Goal: Information Seeking & Learning: Learn about a topic

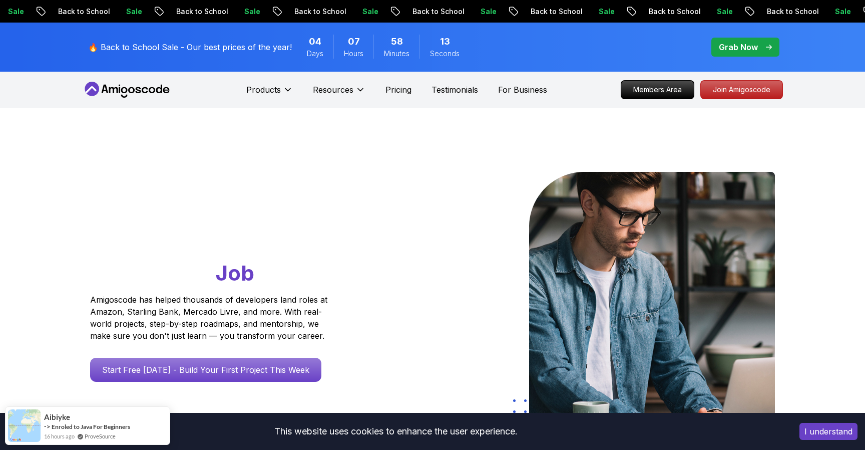
click at [739, 50] on p "Grab Now" at bounding box center [738, 47] width 39 height 12
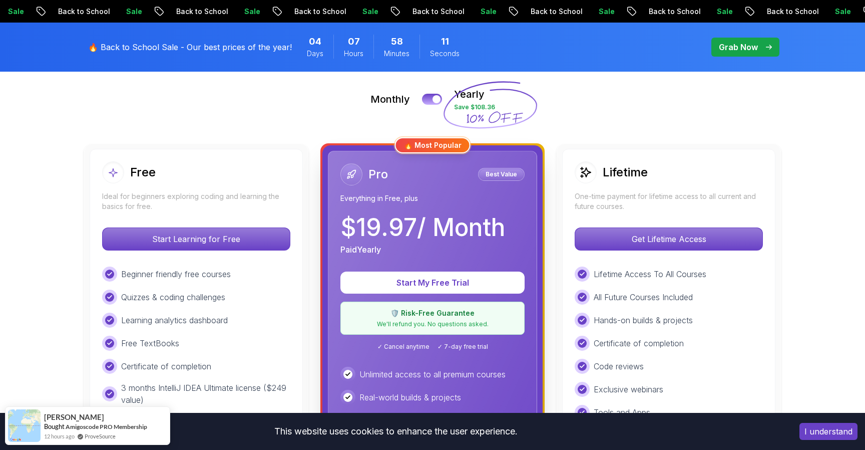
scroll to position [285, 0]
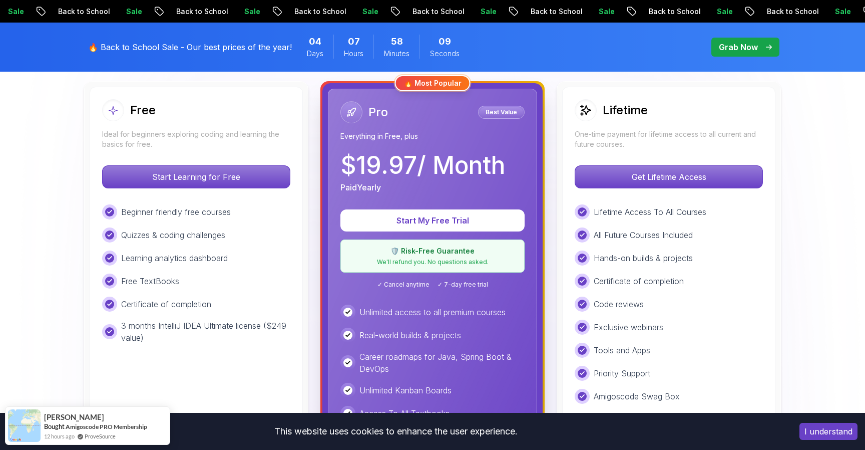
click at [633, 138] on p "One-time payment for lifetime access to all current and future courses." at bounding box center [669, 139] width 188 height 20
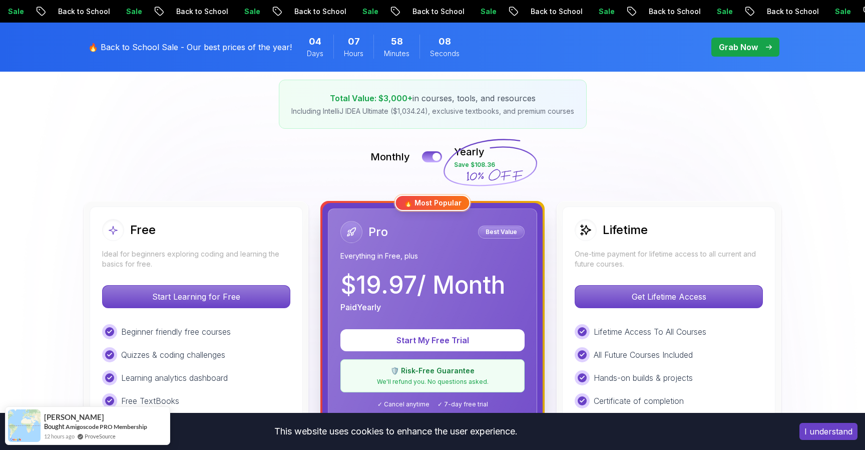
scroll to position [148, 0]
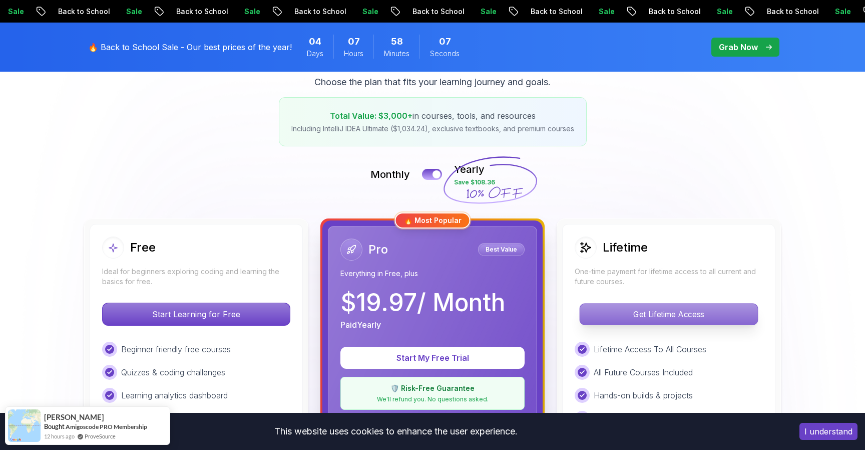
click at [678, 319] on p "Get Lifetime Access" at bounding box center [669, 313] width 178 height 21
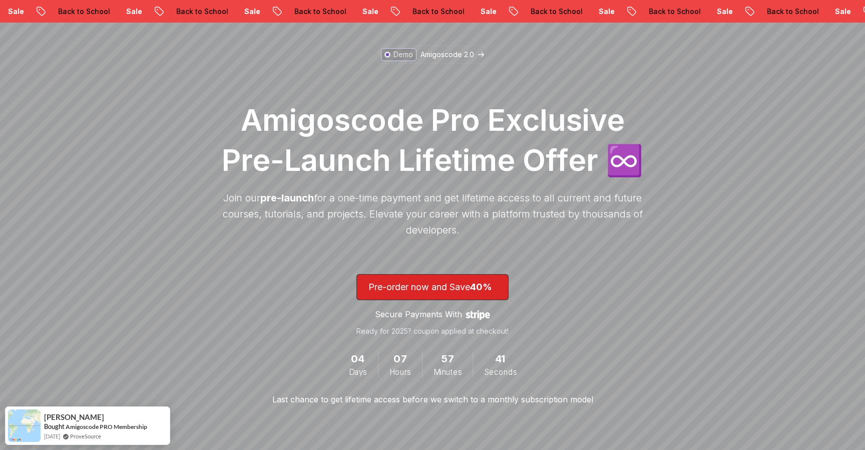
scroll to position [67, 0]
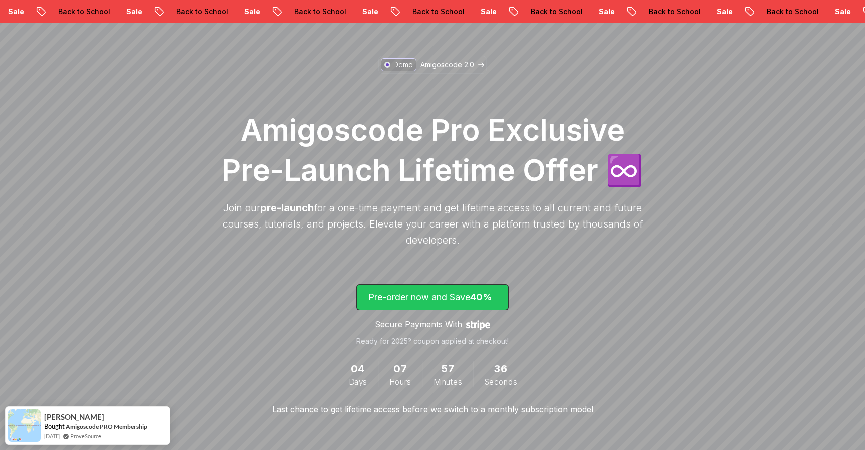
click at [472, 302] on p "Pre-order now and Save 40%" at bounding box center [432, 297] width 128 height 14
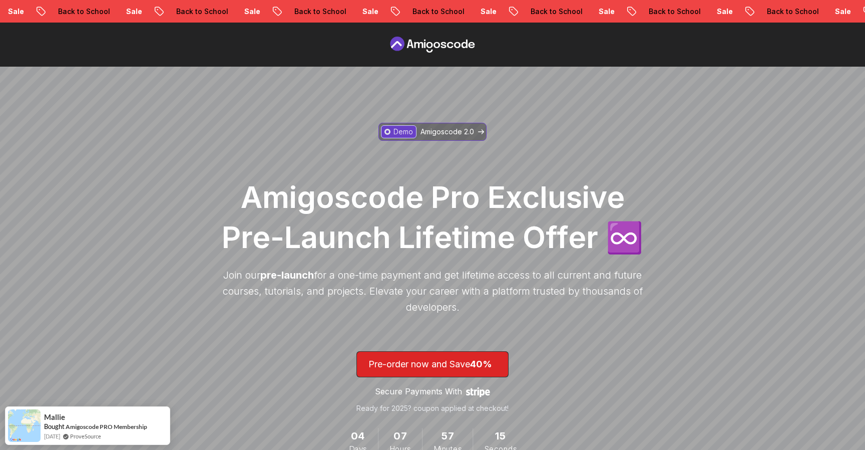
click at [455, 125] on link "Demo Amigoscode 2.0" at bounding box center [433, 132] width 108 height 18
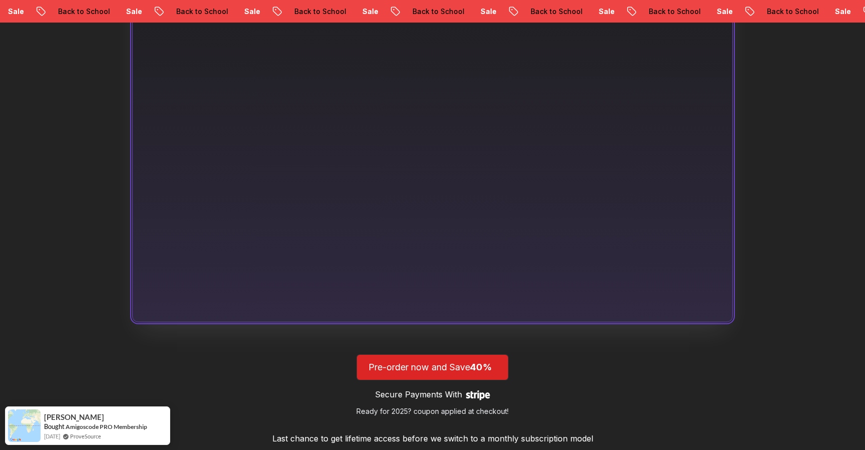
scroll to position [679, 0]
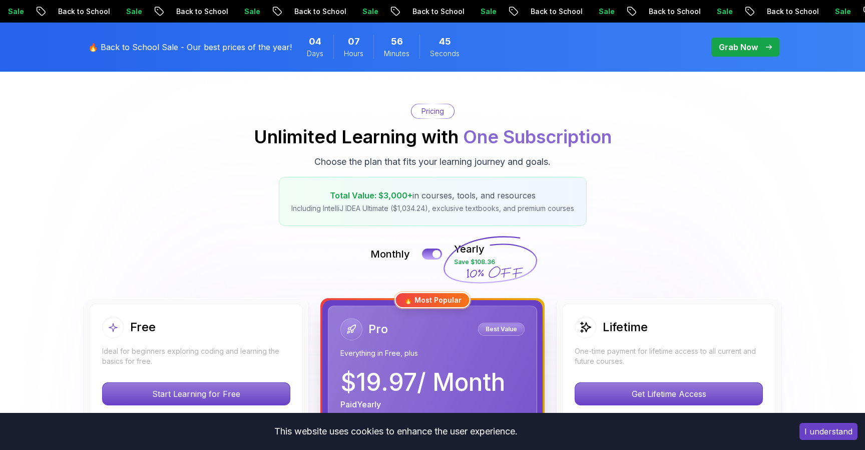
scroll to position [148, 0]
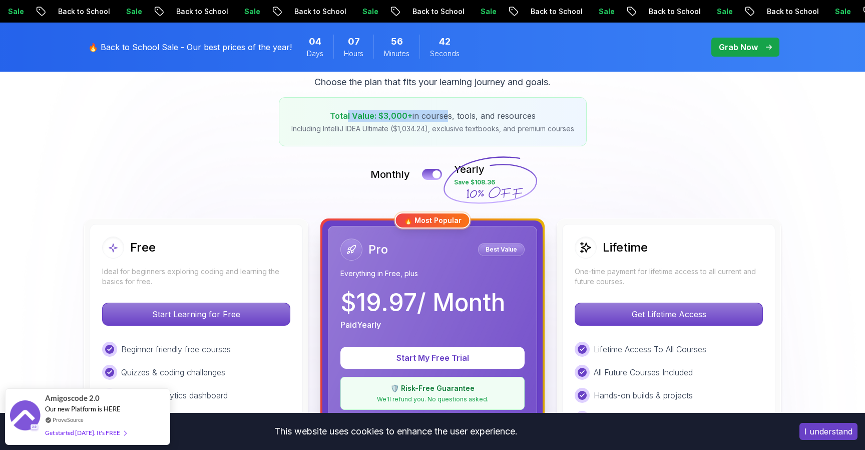
drag, startPoint x: 346, startPoint y: 115, endPoint x: 445, endPoint y: 112, distance: 98.2
click at [445, 112] on p "Total Value: $3,000+ in courses, tools, and resources" at bounding box center [432, 116] width 283 height 12
click at [492, 115] on p "Total Value: $3,000+ in courses, tools, and resources" at bounding box center [432, 116] width 283 height 12
click at [435, 173] on div at bounding box center [437, 174] width 9 height 9
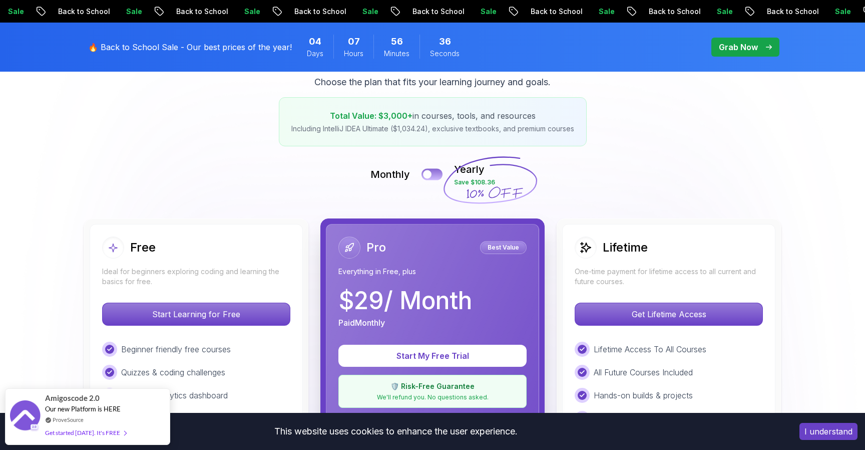
click at [435, 173] on button at bounding box center [432, 174] width 21 height 12
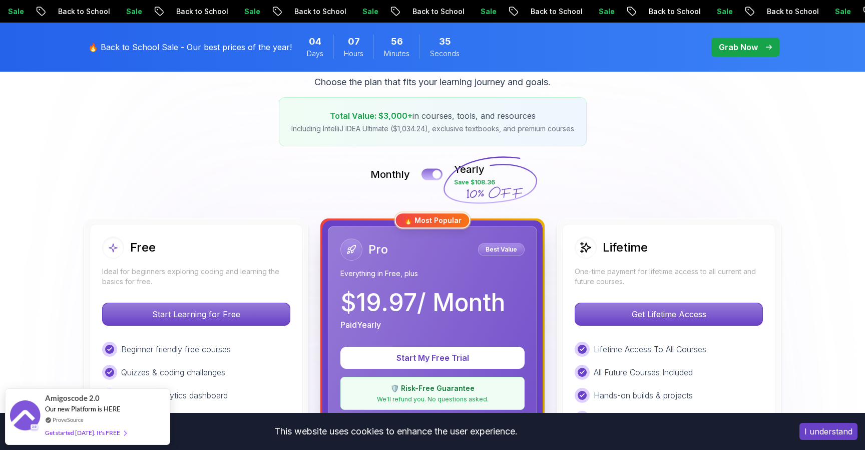
click at [435, 173] on div at bounding box center [437, 174] width 9 height 9
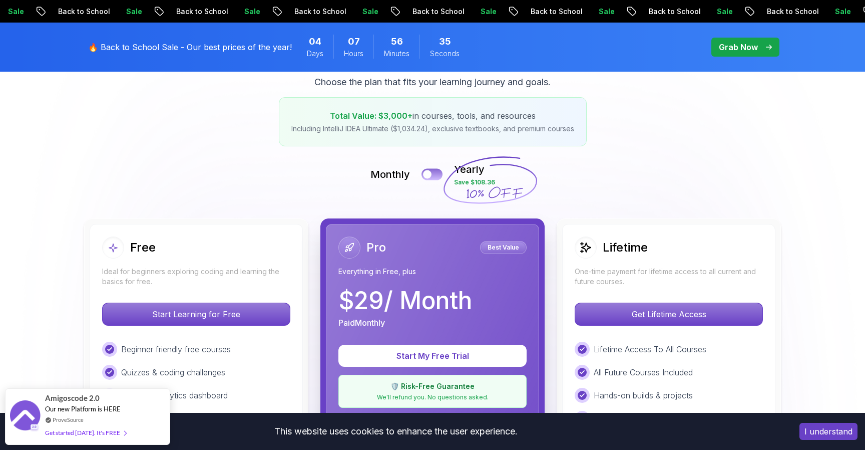
click at [435, 173] on button at bounding box center [432, 174] width 21 height 12
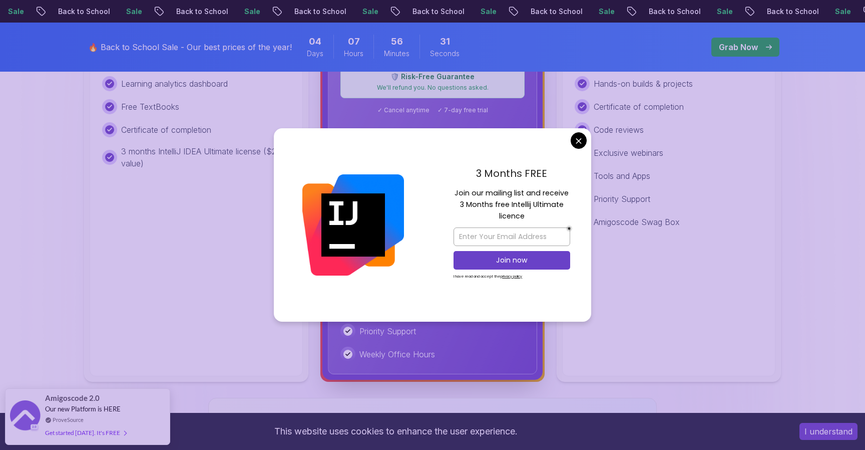
scroll to position [415, 0]
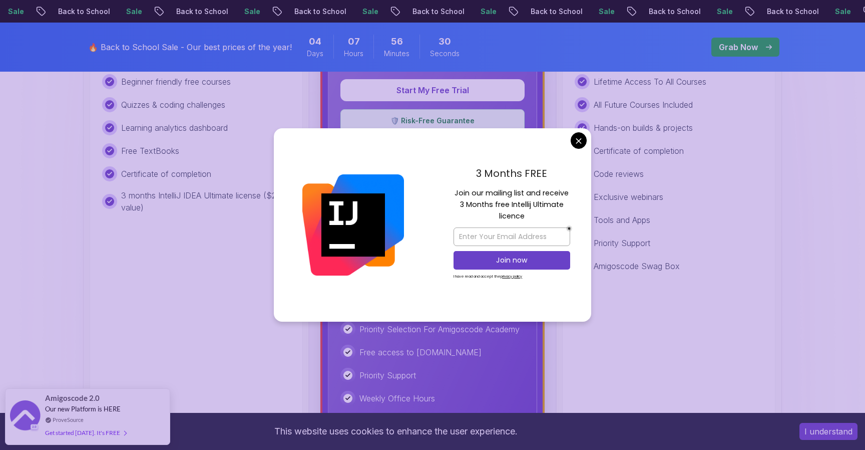
click at [569, 136] on div "3 Months FREE Join our mailing list and receive 3 Months free Intellij Ultimate…" at bounding box center [512, 224] width 159 height 193
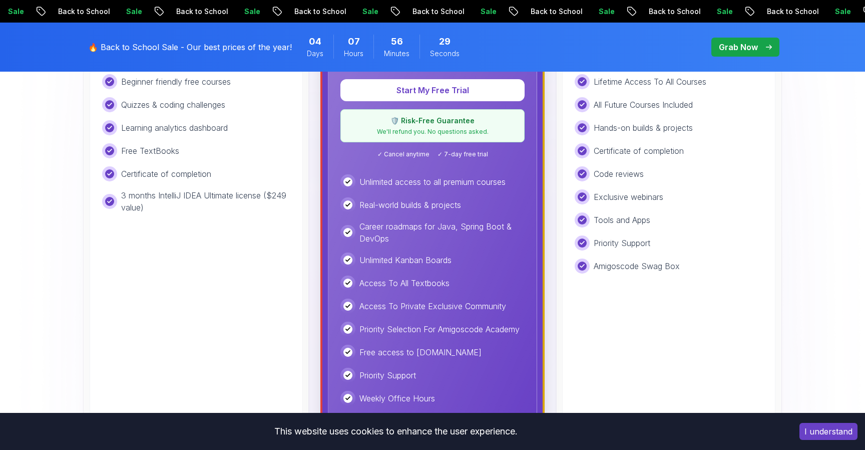
scroll to position [0, 0]
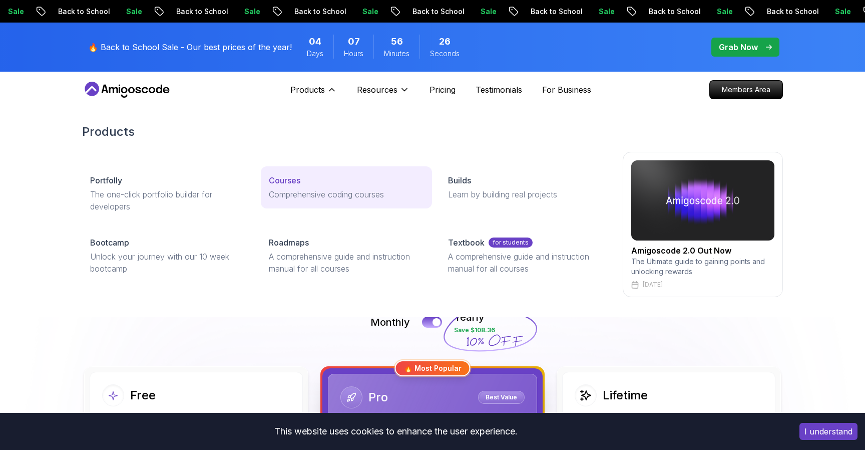
click at [297, 183] on p "Courses" at bounding box center [285, 180] width 32 height 12
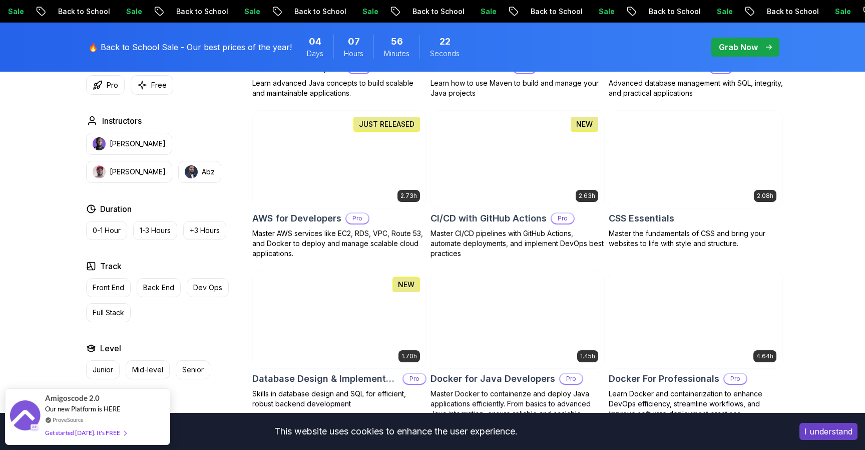
scroll to position [766, 0]
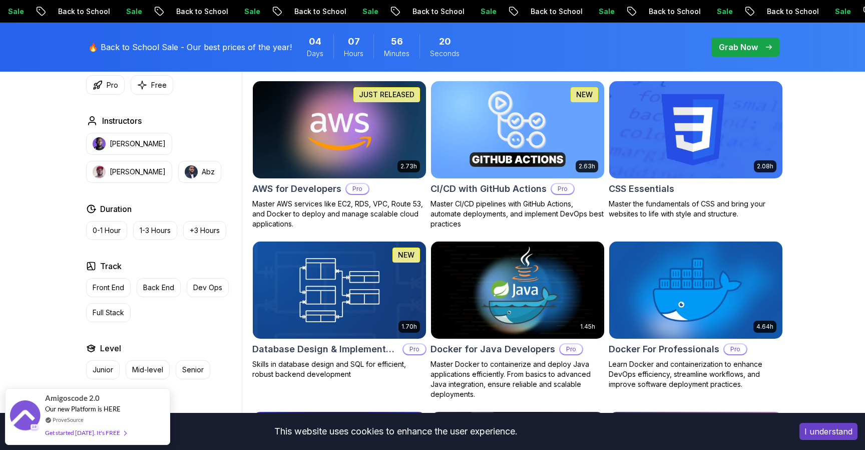
click at [303, 177] on img at bounding box center [339, 130] width 182 height 102
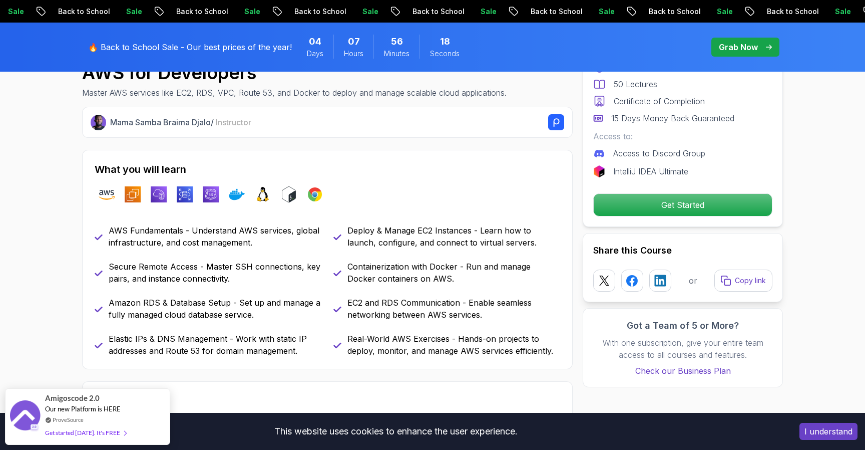
scroll to position [387, 0]
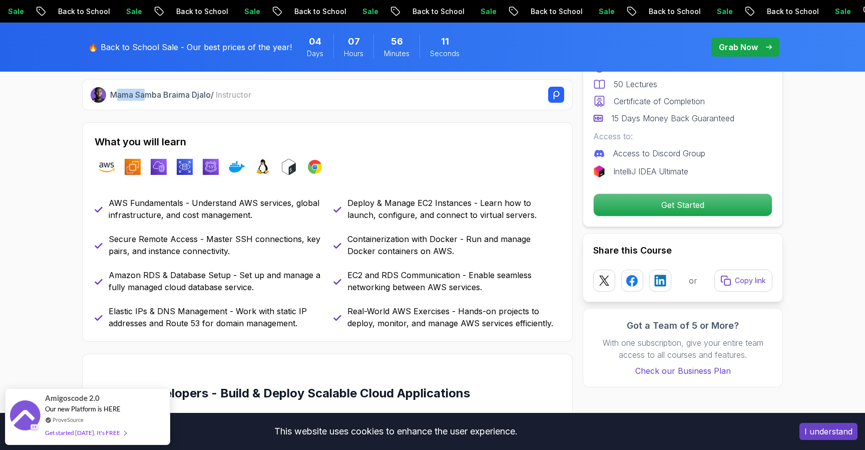
drag, startPoint x: 118, startPoint y: 93, endPoint x: 147, endPoint y: 91, distance: 29.1
click at [147, 91] on p "Mama Samba Braima Djalo / Instructor" at bounding box center [180, 95] width 141 height 12
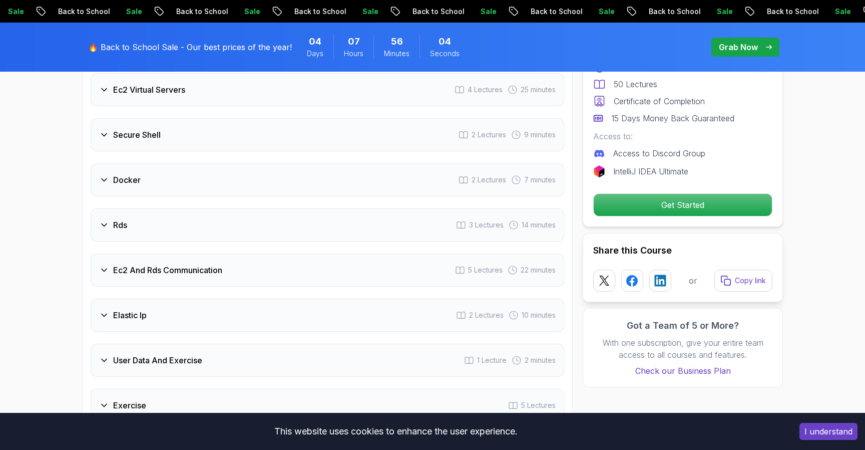
scroll to position [1497, 0]
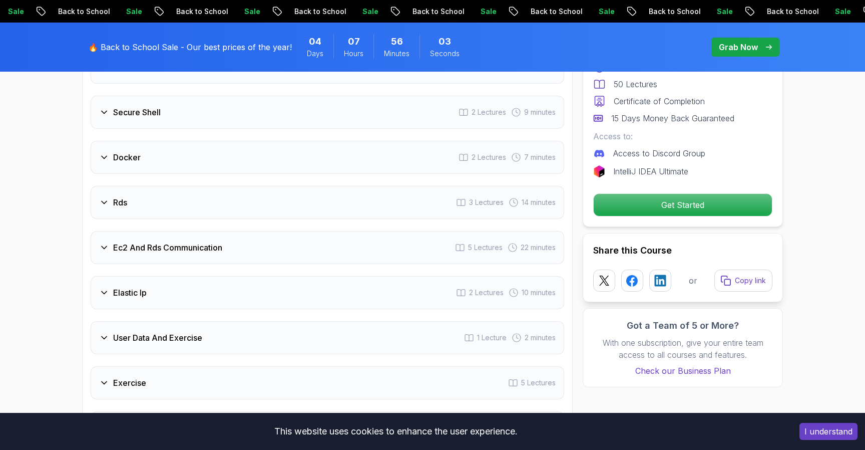
click at [177, 253] on div "Ec2 And Rds Communication 5 Lectures 22 minutes" at bounding box center [328, 247] width 474 height 33
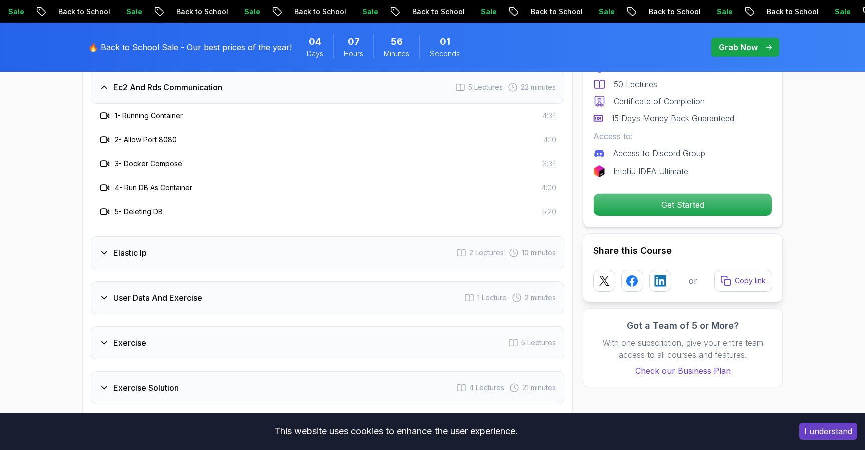
scroll to position [1620, 0]
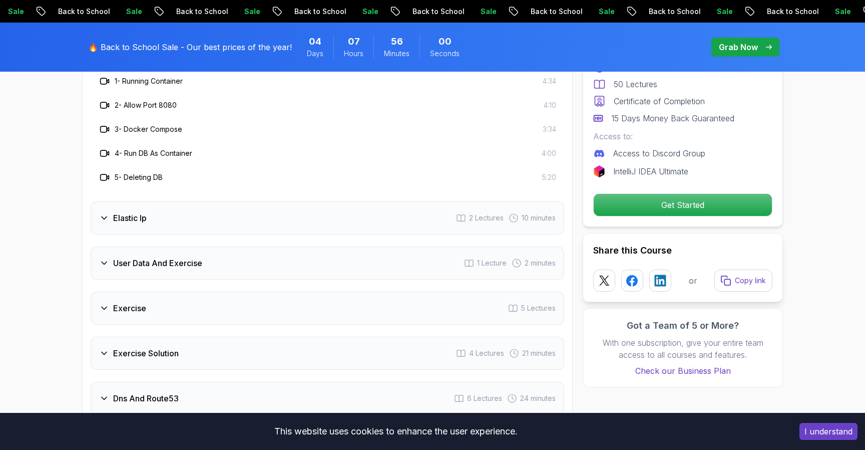
click at [174, 269] on div "User Data And Exercise 1 Lecture 2 minutes" at bounding box center [328, 262] width 474 height 33
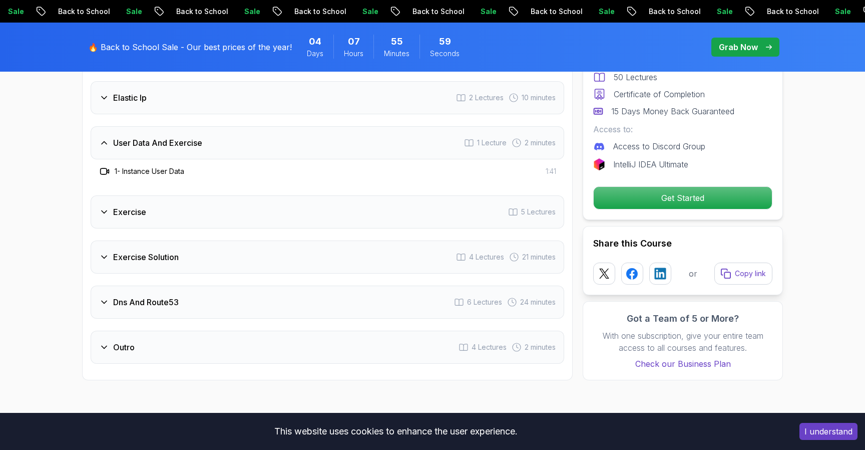
click at [178, 303] on h3 "Dns And Route53" at bounding box center [146, 302] width 66 height 12
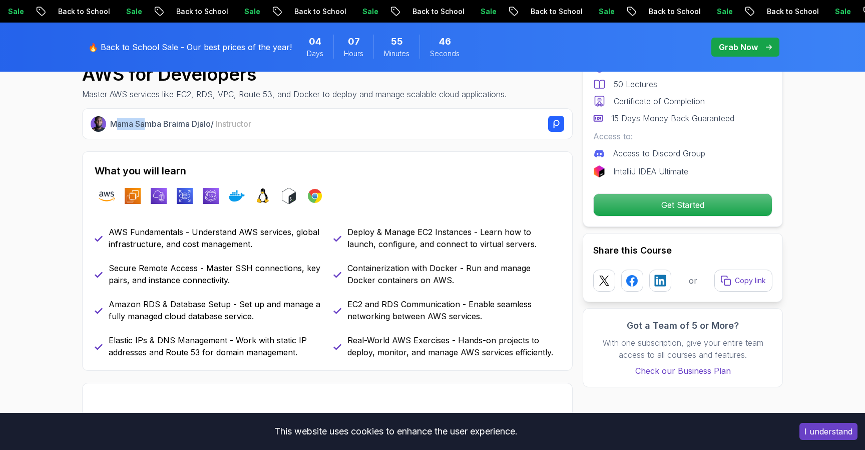
scroll to position [356, 0]
click at [183, 125] on p "Mama Samba Braima Djalo / Instructor" at bounding box center [180, 125] width 141 height 12
click at [557, 125] on rect at bounding box center [556, 125] width 16 height 16
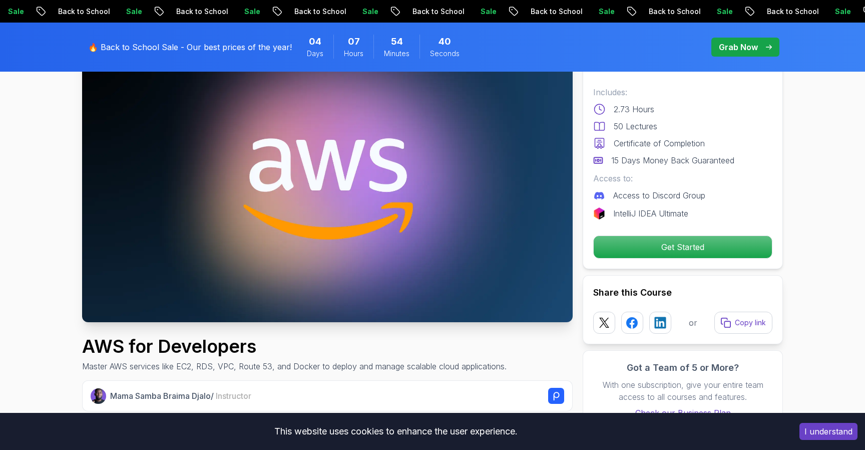
scroll to position [0, 0]
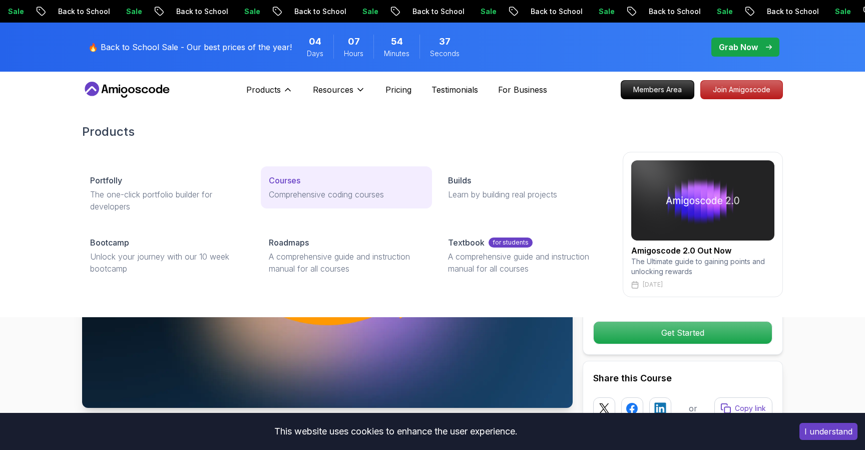
click at [284, 181] on p "Courses" at bounding box center [285, 180] width 32 height 12
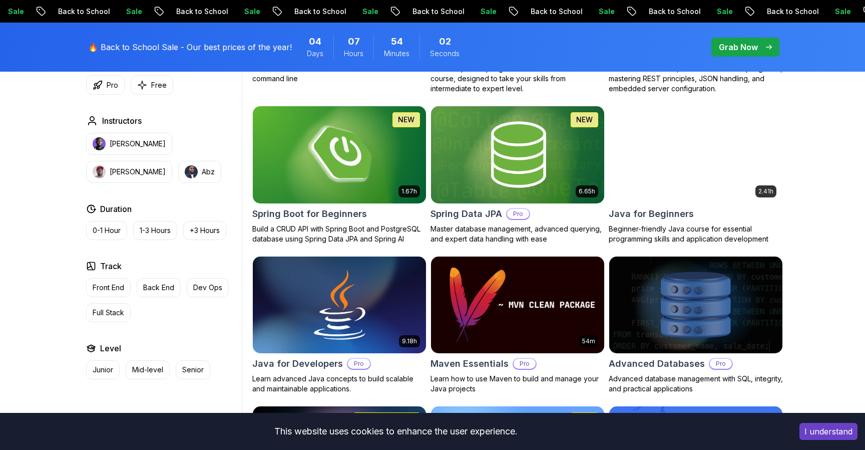
scroll to position [506, 0]
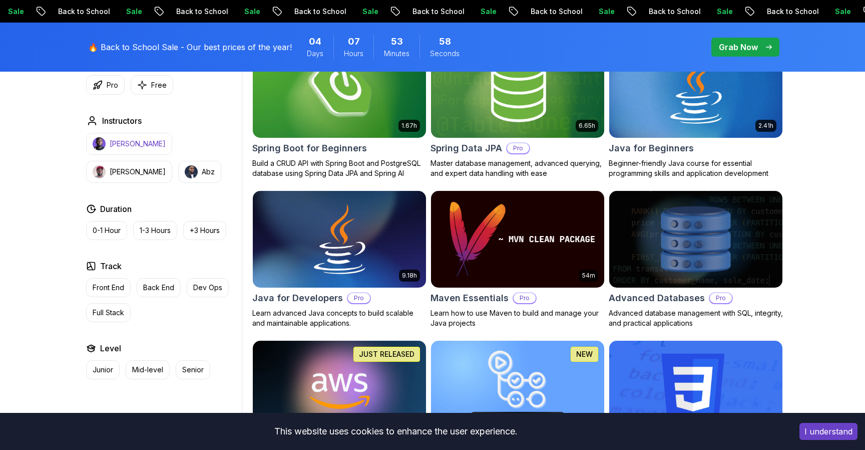
click at [145, 147] on p "Nelson Djalo" at bounding box center [138, 144] width 56 height 10
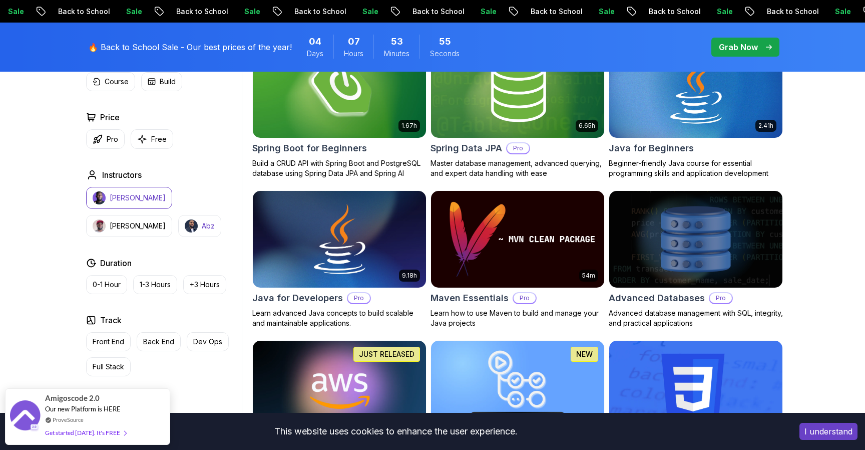
click at [202, 222] on p "Abz" at bounding box center [208, 226] width 13 height 10
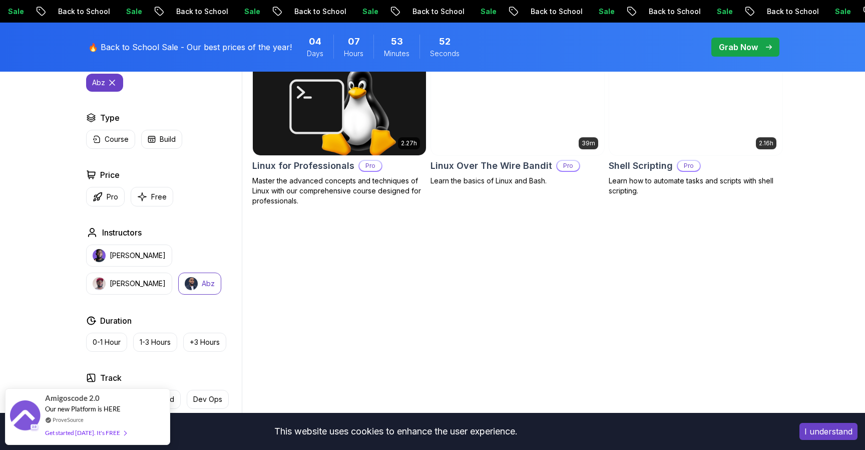
scroll to position [329, 0]
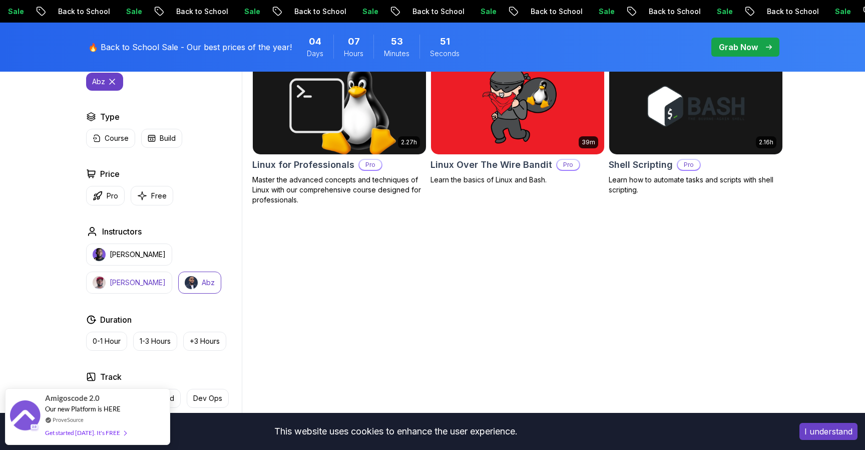
click at [172, 271] on button "Richard" at bounding box center [129, 282] width 86 height 22
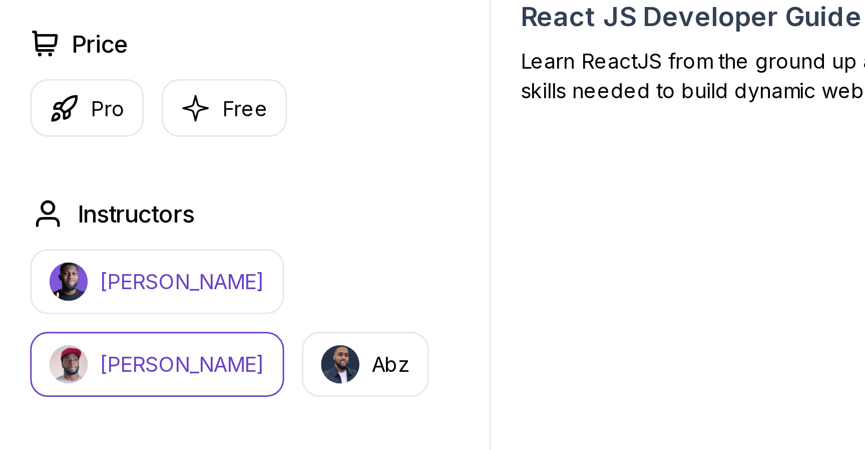
click at [134, 257] on p "Nelson Djalo" at bounding box center [138, 254] width 56 height 10
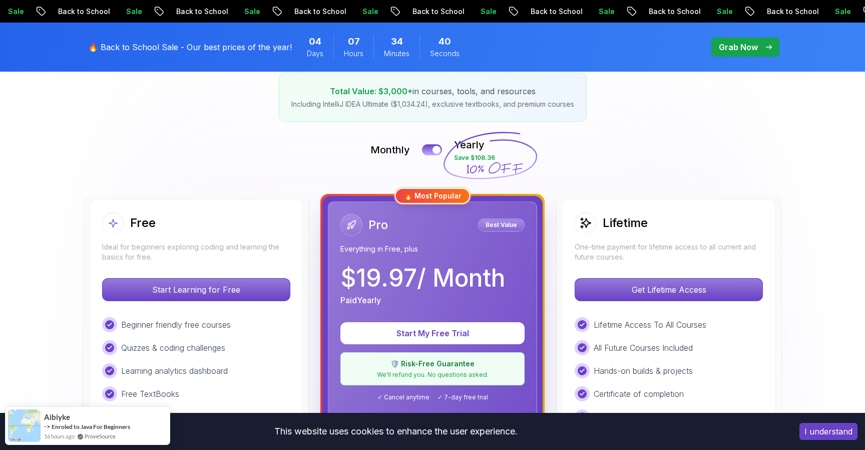
scroll to position [177, 0]
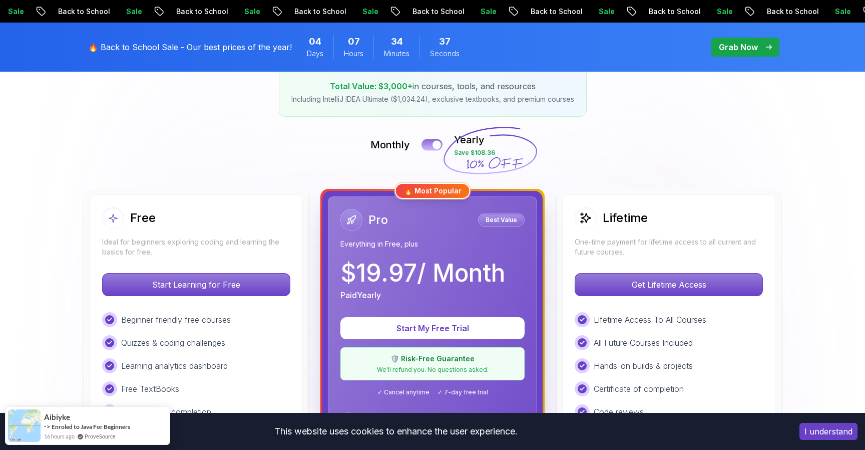
click at [436, 146] on div at bounding box center [437, 145] width 9 height 9
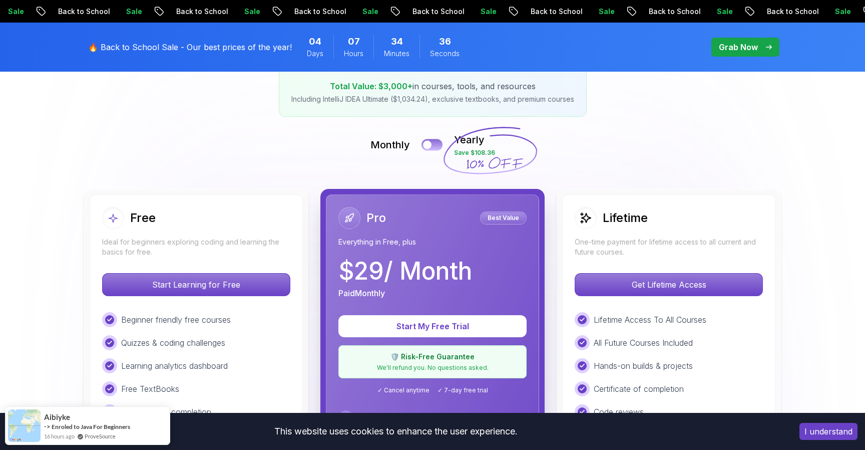
click at [436, 146] on button at bounding box center [432, 145] width 21 height 12
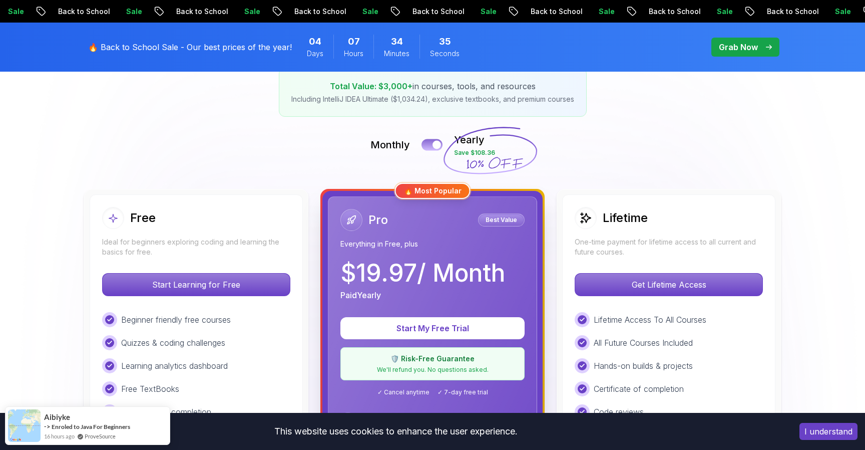
click at [436, 146] on div at bounding box center [437, 145] width 9 height 9
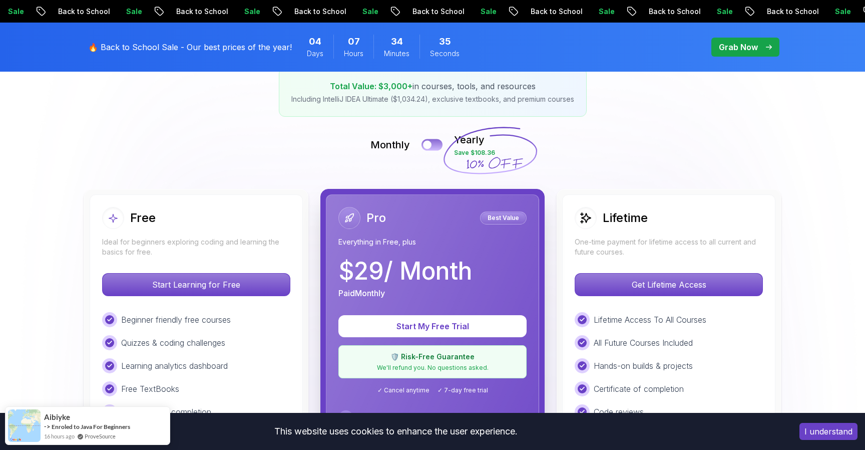
click at [436, 146] on button at bounding box center [432, 145] width 21 height 12
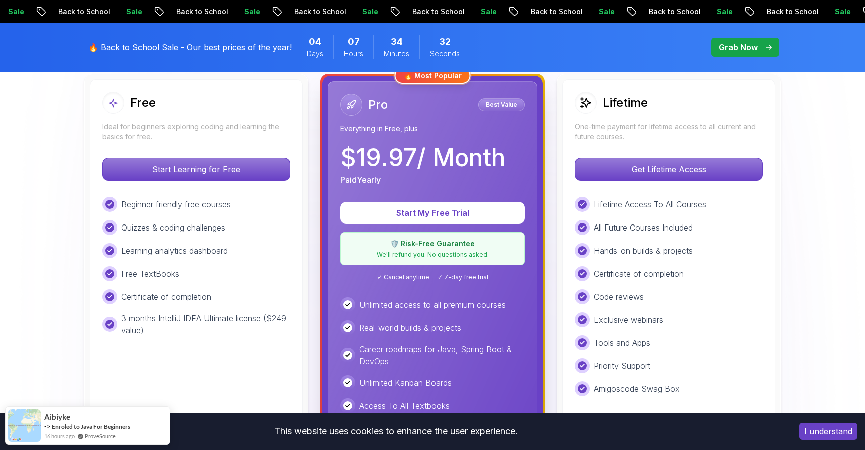
scroll to position [300, 0]
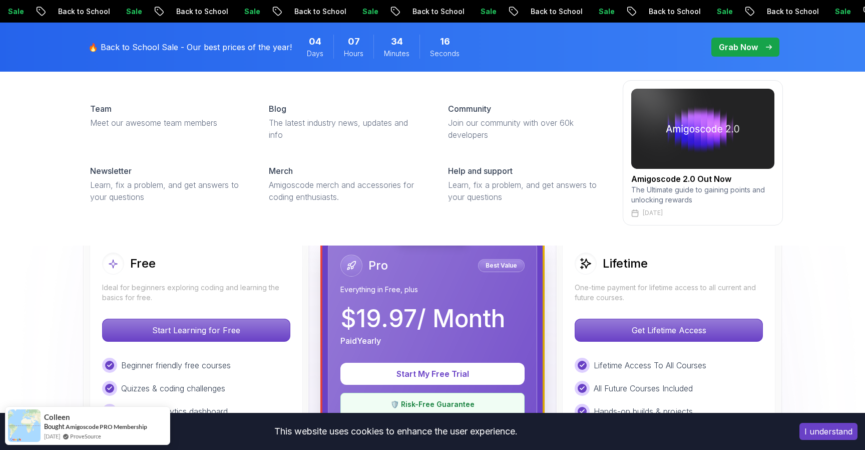
scroll to position [135, 0]
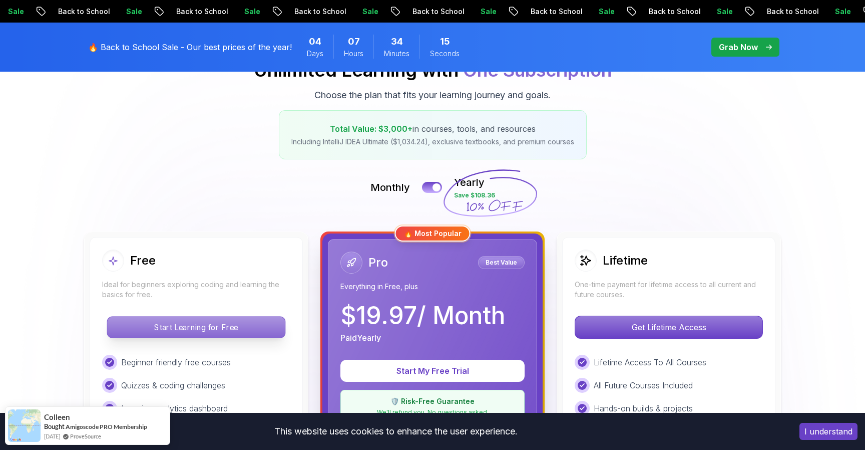
click at [240, 319] on p "Start Learning for Free" at bounding box center [196, 326] width 178 height 21
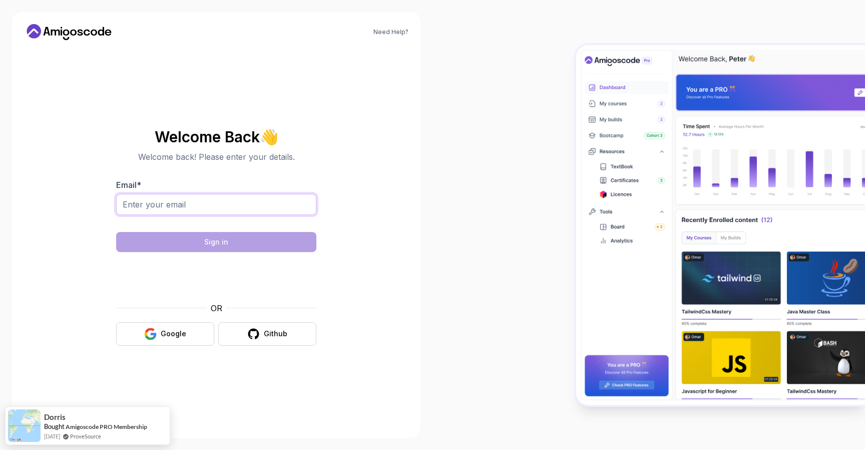
click at [234, 207] on input "Email *" at bounding box center [216, 204] width 200 height 21
type input "[EMAIL_ADDRESS][DOMAIN_NAME]"
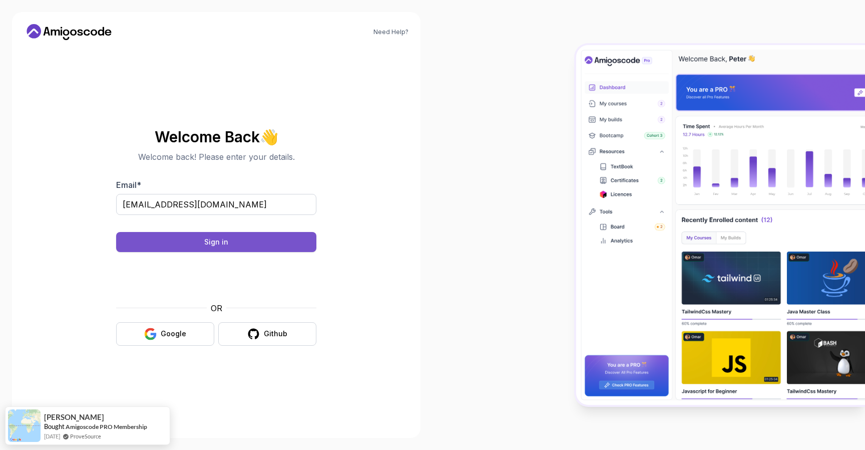
click at [204, 244] on button "Sign in" at bounding box center [216, 242] width 200 height 20
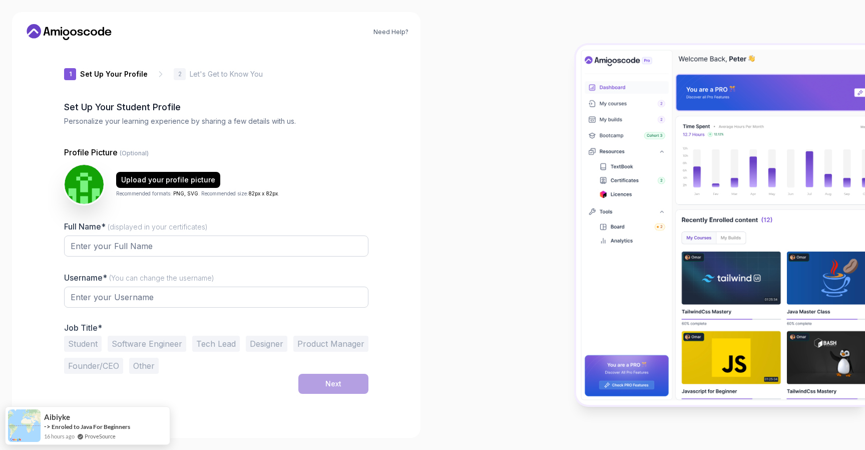
type input "zestyjaguar55c96"
click at [163, 241] on input "Full Name* (displayed in your certificates)" at bounding box center [216, 245] width 304 height 21
click at [71, 242] on input "[PERSON_NAME]" at bounding box center [216, 245] width 304 height 21
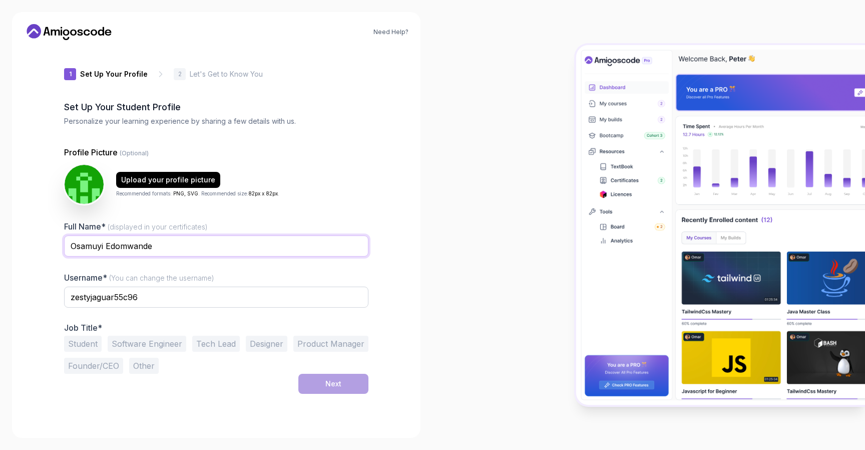
type input "Osamuyi Edomwande"
drag, startPoint x: 132, startPoint y: 294, endPoint x: 30, endPoint y: 284, distance: 102.7
click at [31, 284] on div "Need Help? 1 Set Up Your Profile 1 Set Up Your Profile 2 Let's Get to Know You …" at bounding box center [216, 225] width 409 height 426
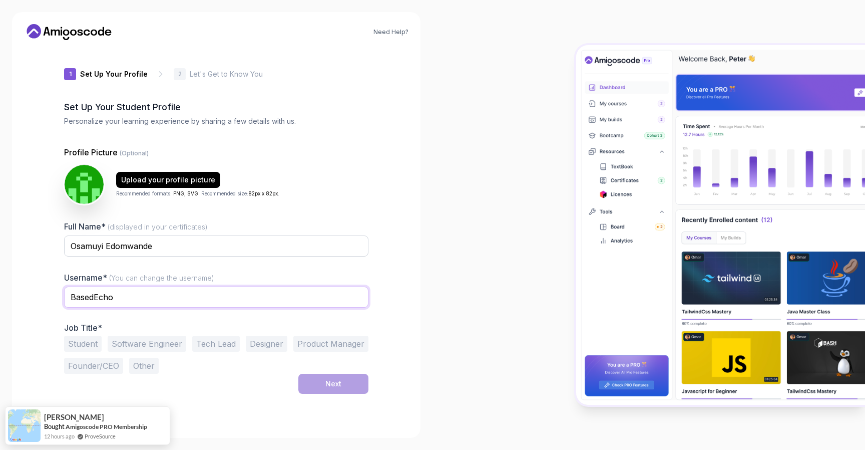
type input "BasedEcho"
click at [161, 267] on div "Full Name* (displayed in your certificates) Osamuyi Edomwande Username* (You ca…" at bounding box center [216, 296] width 304 height 153
click at [150, 344] on button "Software Engineer" at bounding box center [147, 343] width 79 height 16
click at [190, 378] on div "Next" at bounding box center [216, 383] width 304 height 20
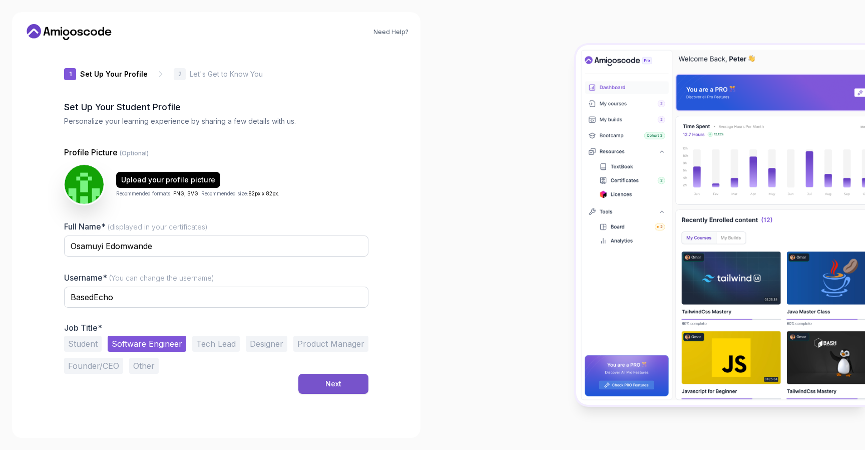
click at [331, 392] on button "Next" at bounding box center [333, 383] width 70 height 20
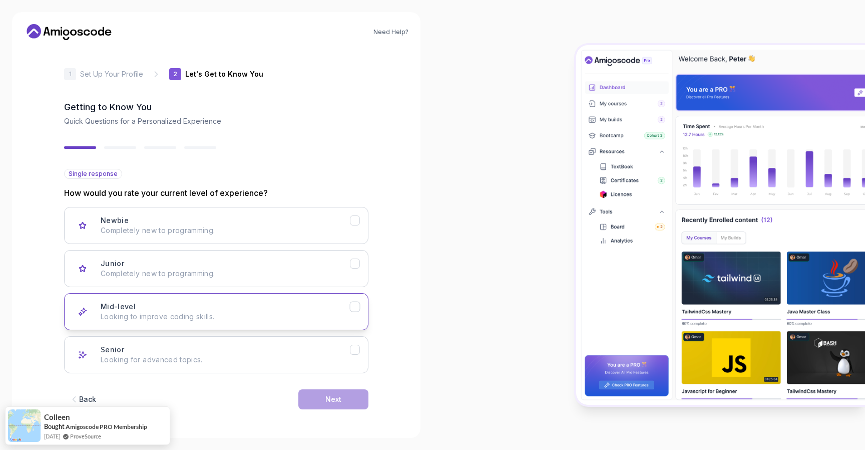
click at [276, 309] on div "Mid-level Looking to improve coding skills." at bounding box center [225, 311] width 249 height 20
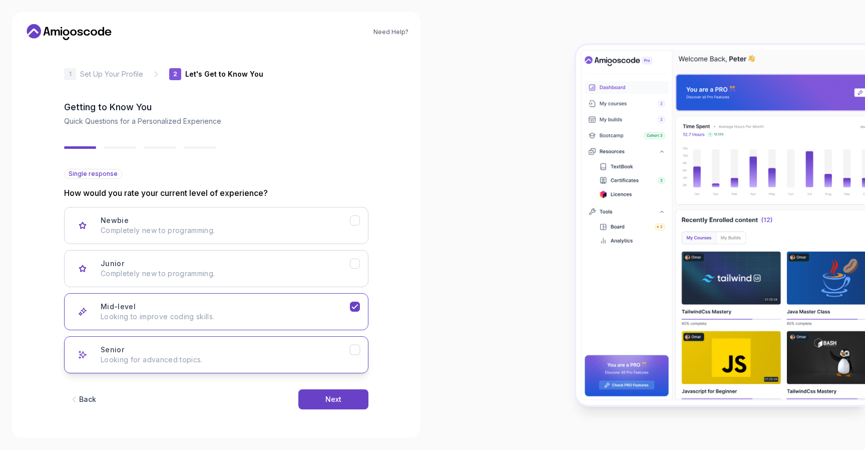
click at [298, 345] on div "Senior Looking for advanced topics." at bounding box center [225, 354] width 249 height 20
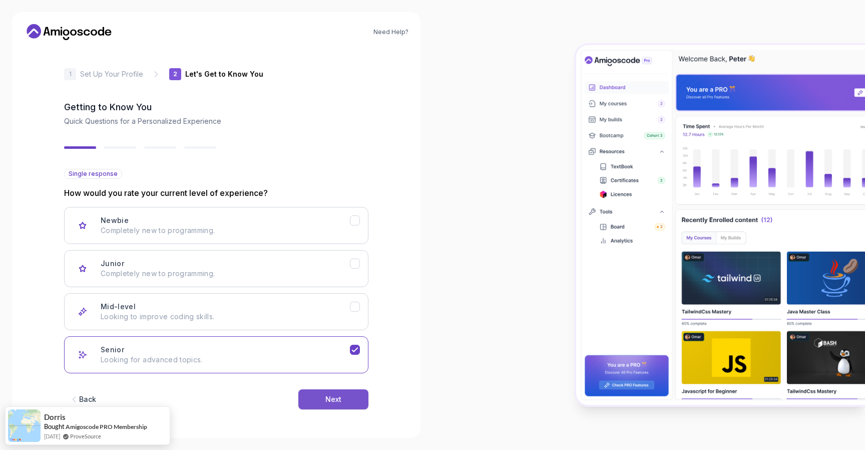
click at [317, 403] on button "Next" at bounding box center [333, 399] width 70 height 20
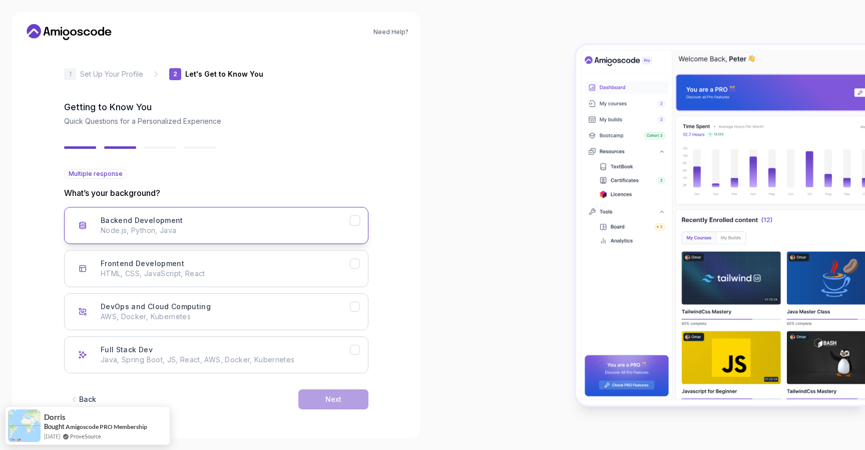
click at [201, 227] on p "Node.js, Python, Java" at bounding box center [225, 230] width 249 height 10
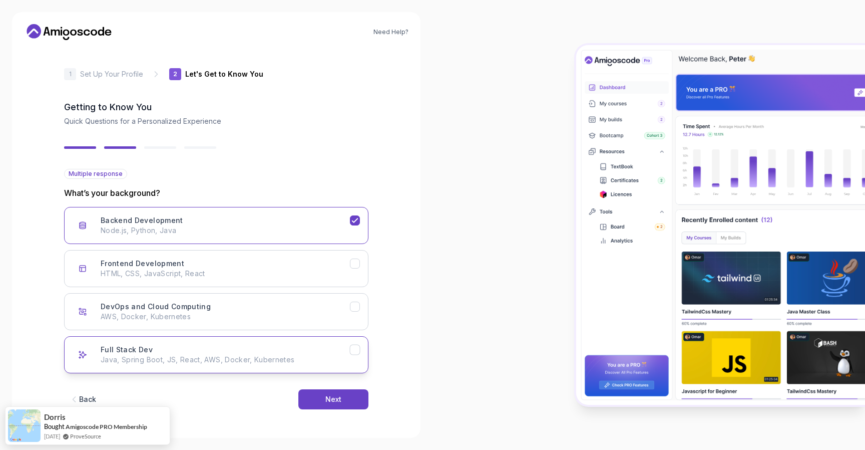
click at [313, 366] on button "Full Stack Dev Java, Spring Boot, JS, React, AWS, Docker, Kubernetes" at bounding box center [216, 354] width 304 height 37
click at [341, 398] on button "Next" at bounding box center [333, 399] width 70 height 20
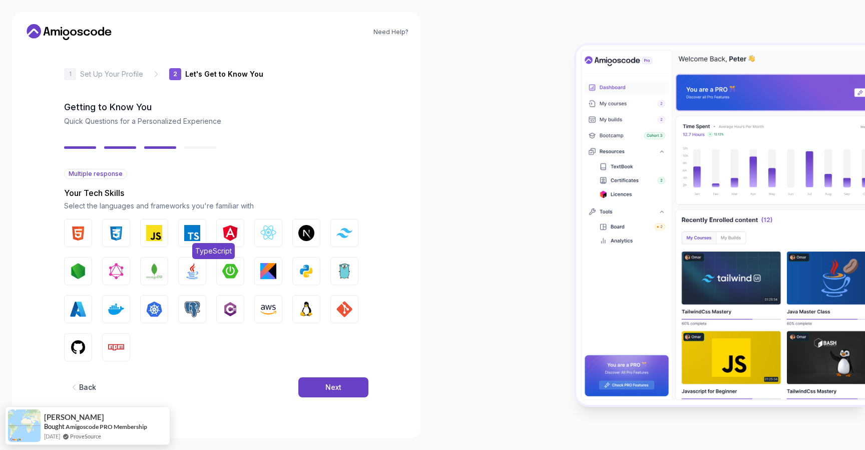
click at [196, 240] on img "button" at bounding box center [192, 233] width 16 height 16
click at [163, 239] on button "JavaScript" at bounding box center [154, 233] width 28 height 28
click at [117, 239] on img "button" at bounding box center [116, 233] width 16 height 16
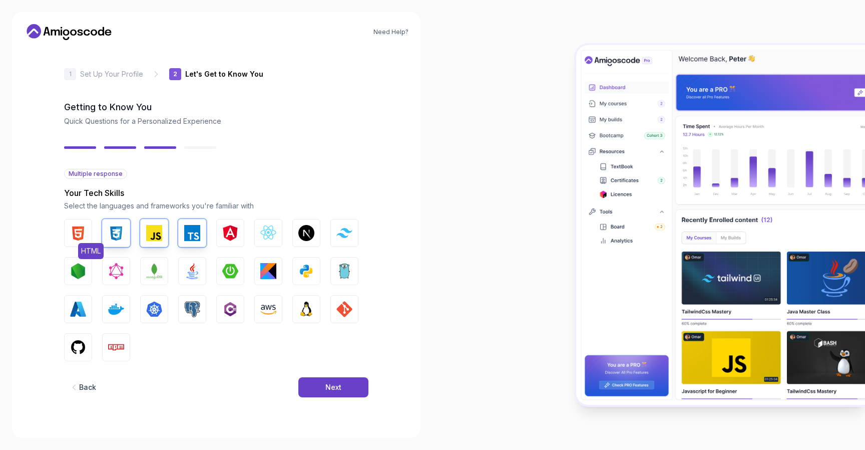
click at [88, 235] on button "HTML" at bounding box center [78, 233] width 28 height 28
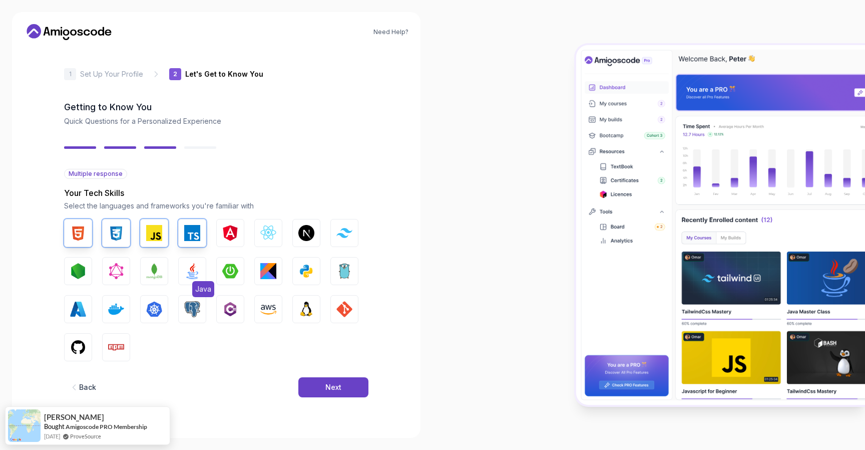
click at [199, 273] on img "button" at bounding box center [192, 271] width 16 height 16
click at [231, 274] on img "button" at bounding box center [230, 271] width 16 height 16
click at [163, 274] on button "MongoDB" at bounding box center [154, 271] width 28 height 28
click at [264, 241] on button "React.js" at bounding box center [268, 233] width 28 height 28
click at [278, 303] on button "AWS" at bounding box center [268, 309] width 28 height 28
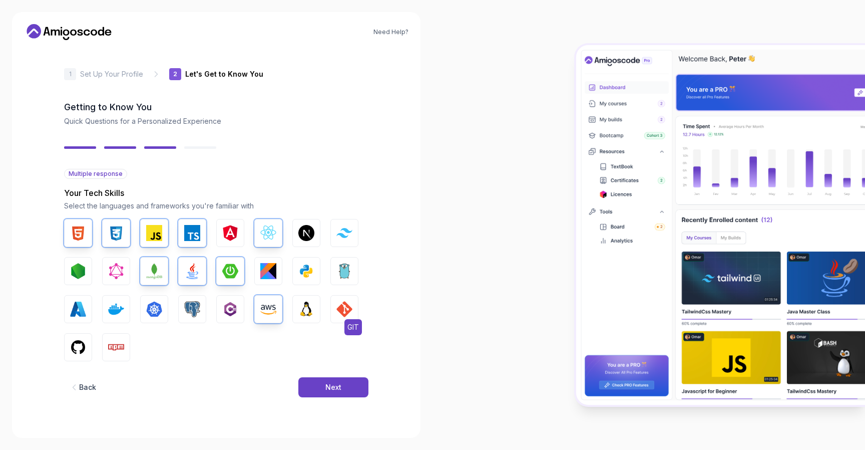
click at [349, 315] on img "button" at bounding box center [344, 309] width 16 height 16
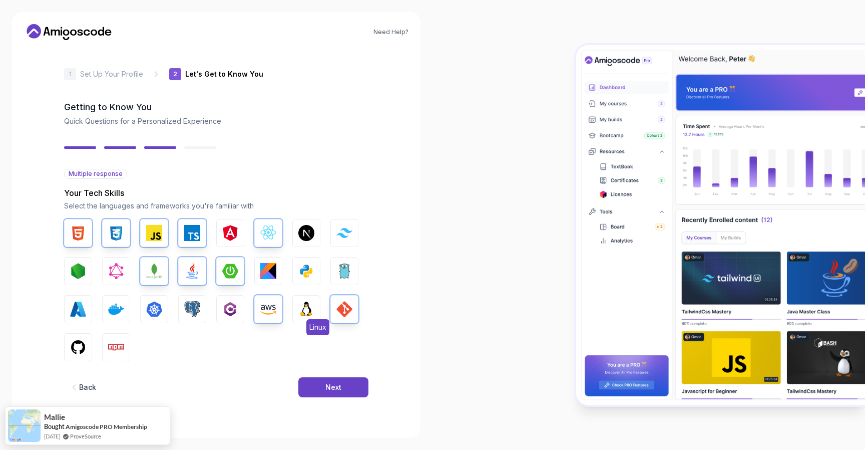
click at [308, 318] on button "Linux" at bounding box center [306, 309] width 28 height 28
click at [344, 390] on button "Next" at bounding box center [333, 387] width 70 height 20
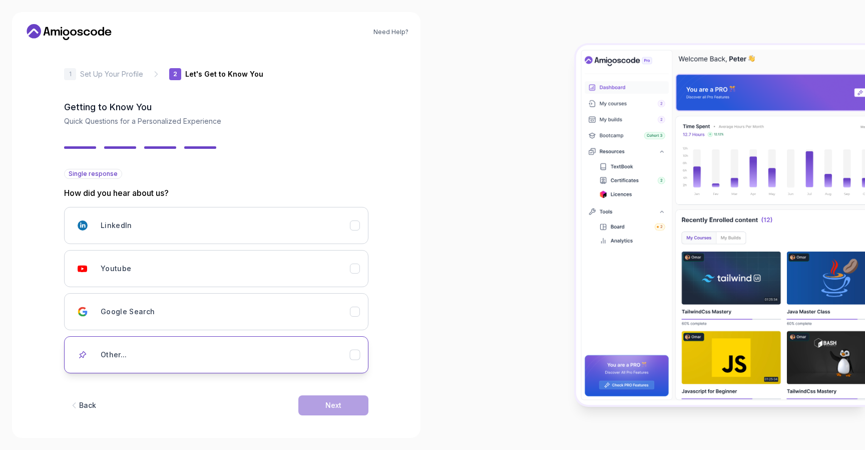
scroll to position [6, 0]
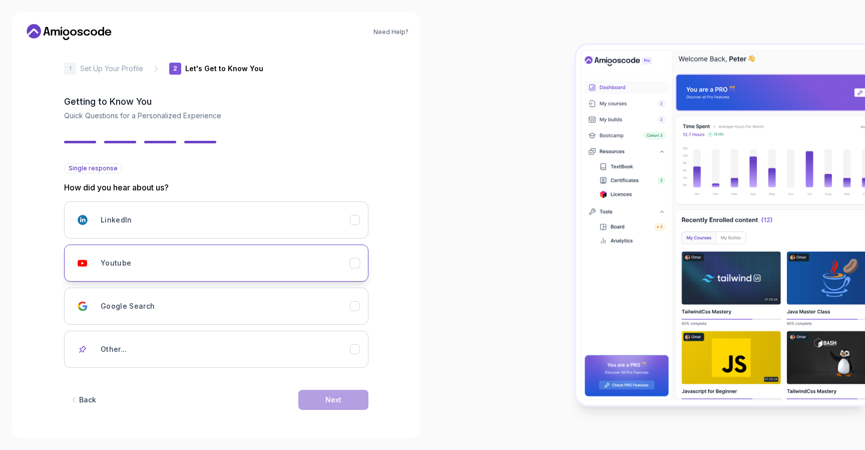
click at [302, 270] on div "Youtube" at bounding box center [225, 263] width 249 height 20
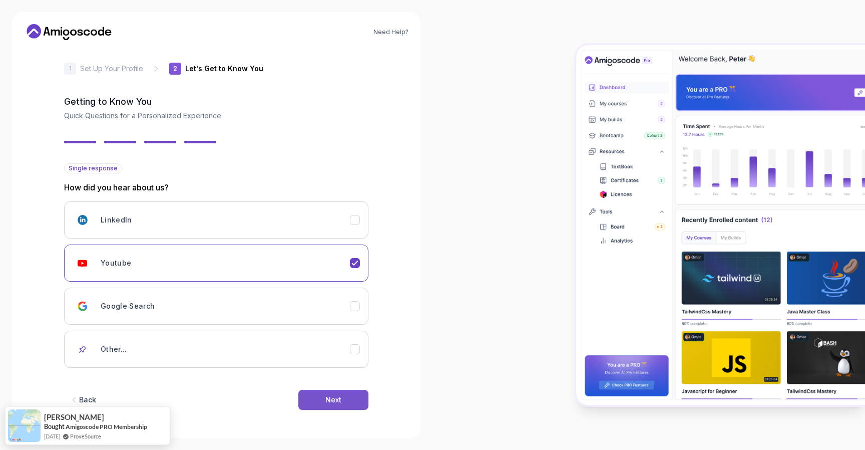
click at [342, 404] on button "Next" at bounding box center [333, 400] width 70 height 20
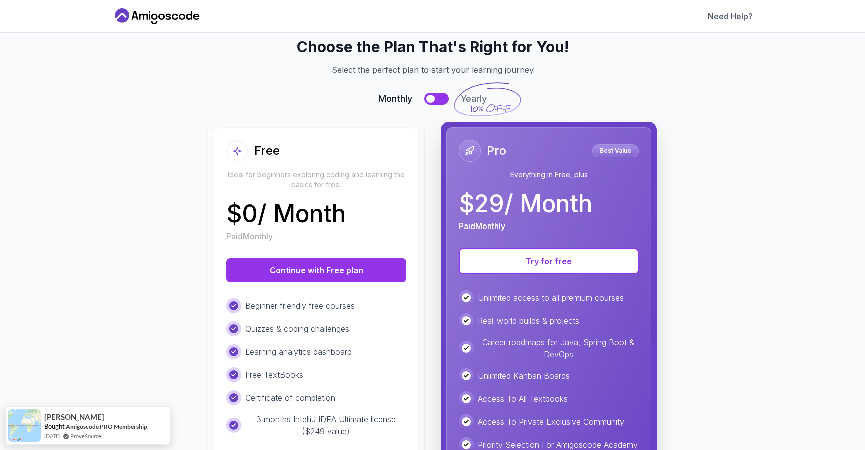
scroll to position [0, 0]
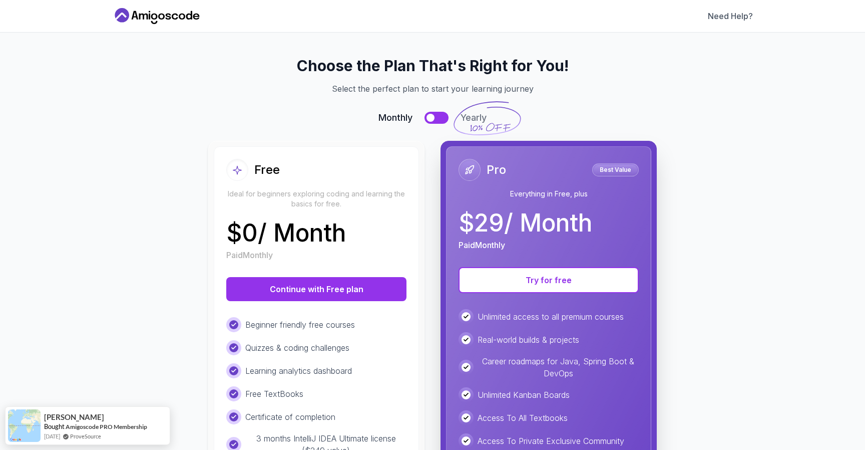
click at [429, 117] on div at bounding box center [431, 118] width 8 height 8
click at [429, 117] on button at bounding box center [437, 118] width 24 height 12
click at [429, 117] on div at bounding box center [431, 118] width 8 height 8
click at [430, 115] on button at bounding box center [437, 118] width 24 height 12
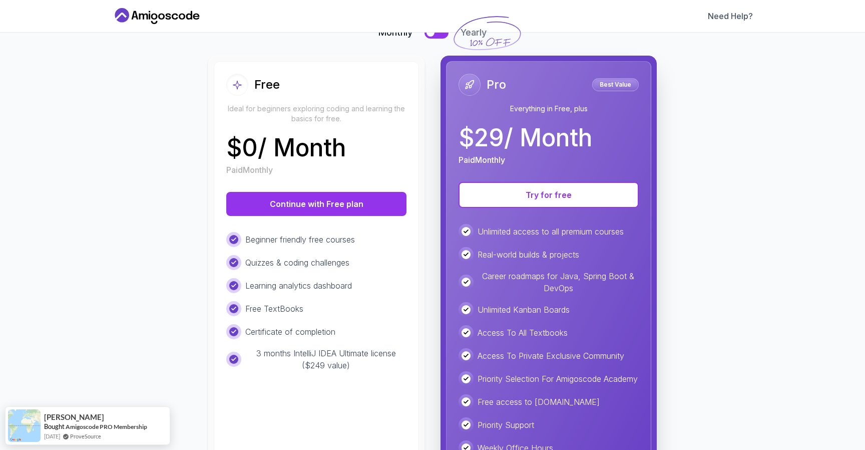
scroll to position [69, 0]
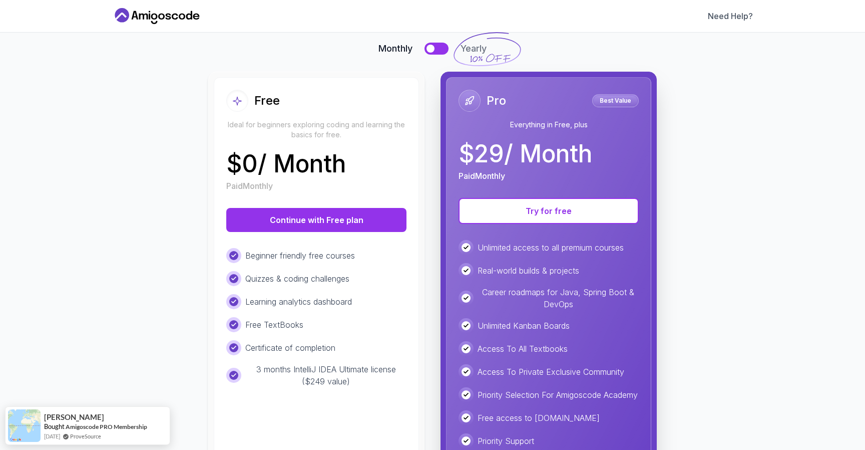
click at [438, 52] on button at bounding box center [437, 49] width 24 height 12
click at [436, 52] on button at bounding box center [437, 49] width 24 height 12
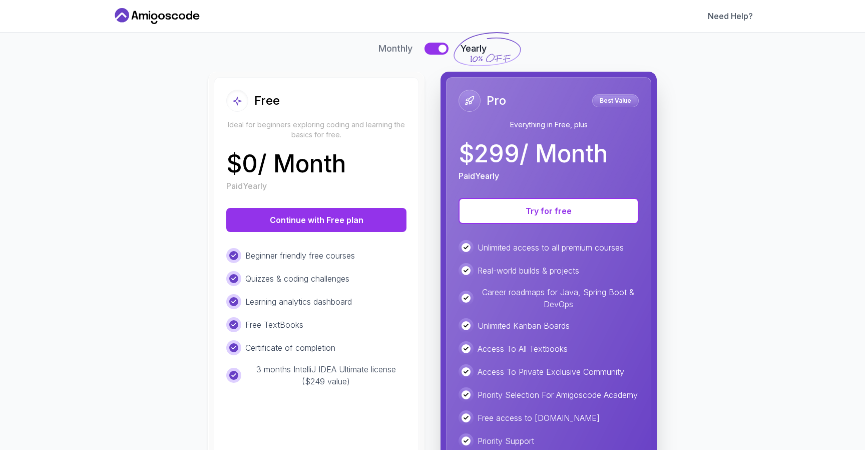
click at [436, 52] on button at bounding box center [437, 49] width 24 height 12
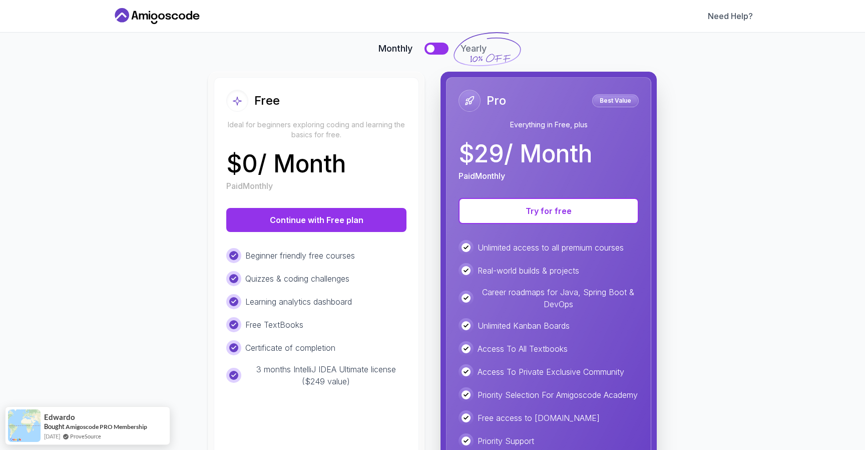
click at [436, 52] on button at bounding box center [437, 49] width 24 height 12
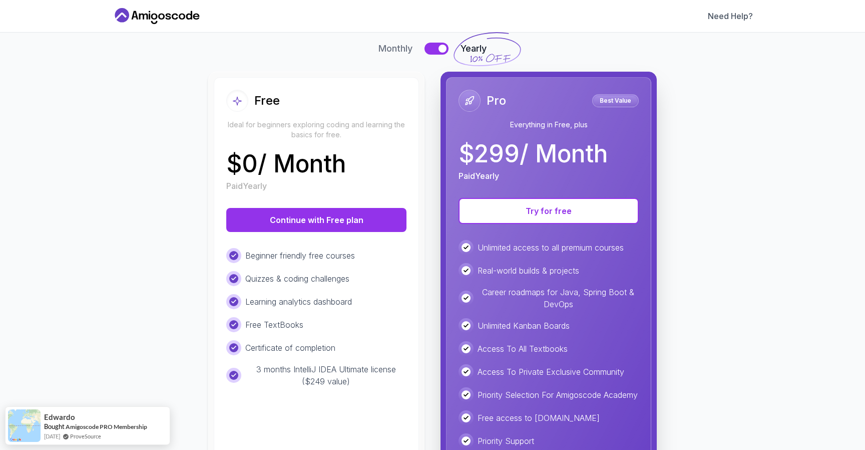
click at [436, 52] on button at bounding box center [437, 49] width 24 height 12
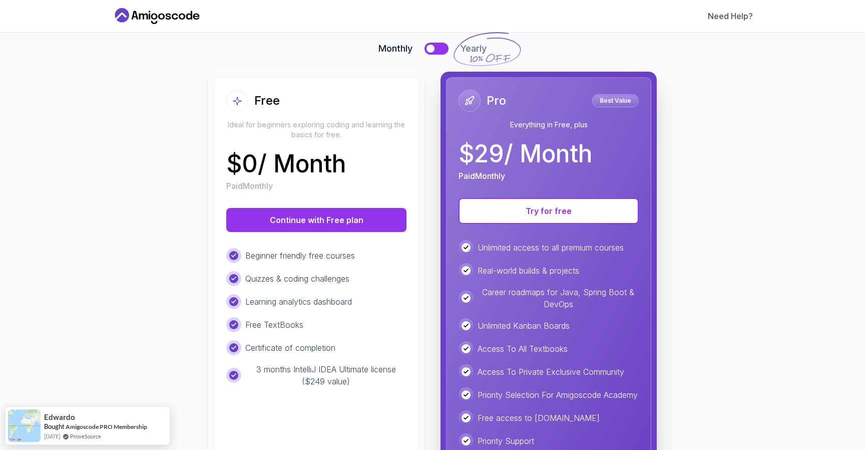
click at [436, 52] on button at bounding box center [437, 49] width 24 height 12
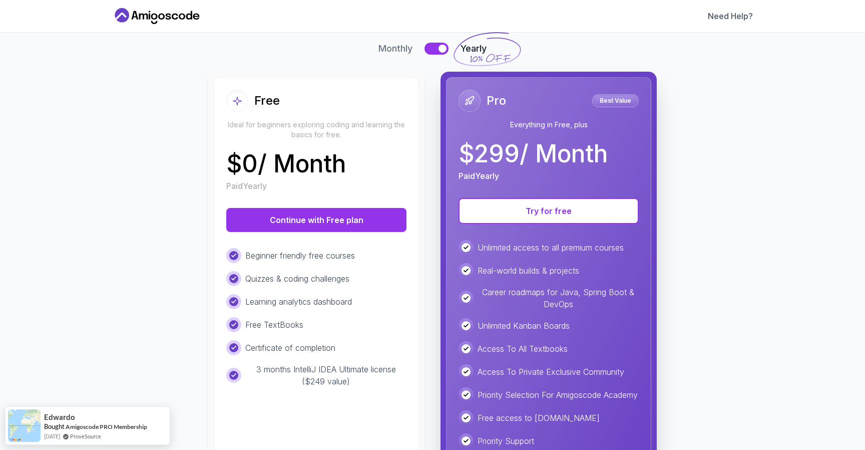
click at [436, 52] on button at bounding box center [437, 49] width 24 height 12
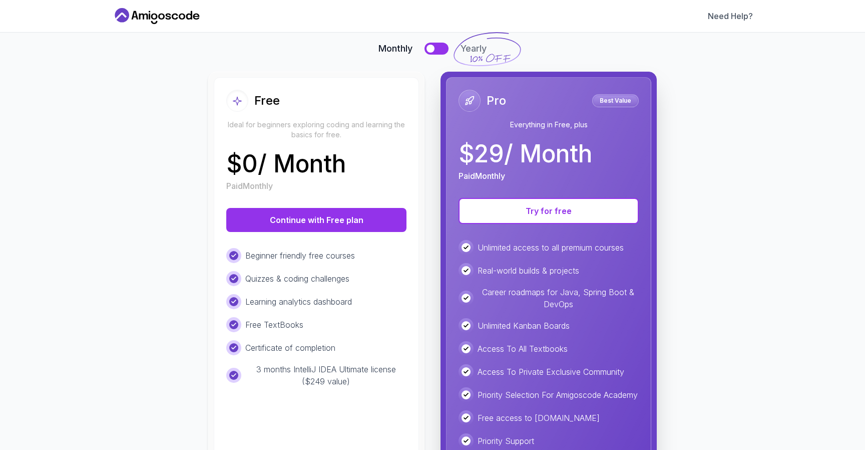
click at [436, 52] on button at bounding box center [437, 49] width 24 height 12
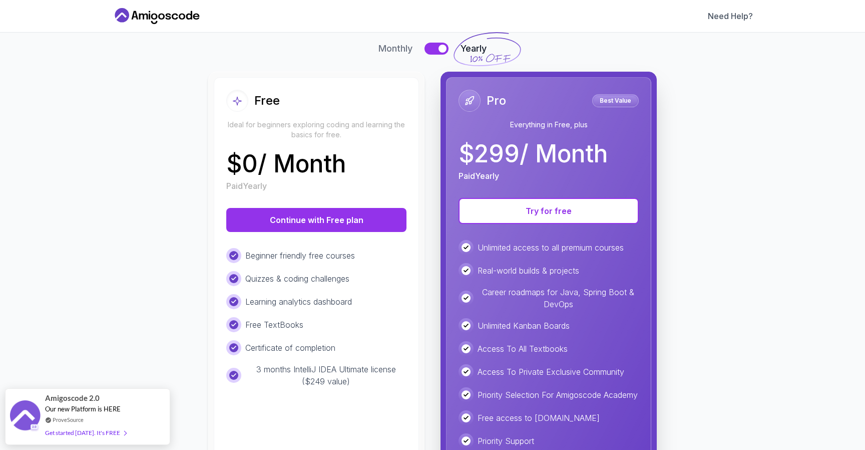
click at [436, 52] on button at bounding box center [437, 49] width 24 height 12
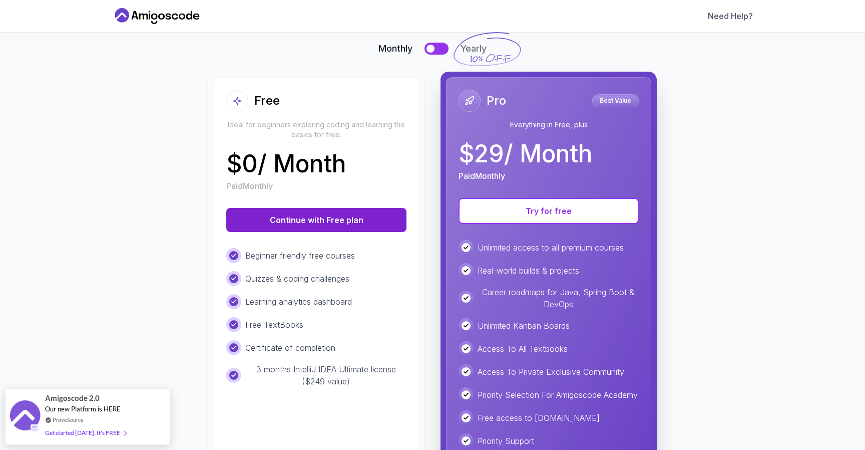
click at [309, 217] on button "Continue with Free plan" at bounding box center [316, 220] width 180 height 24
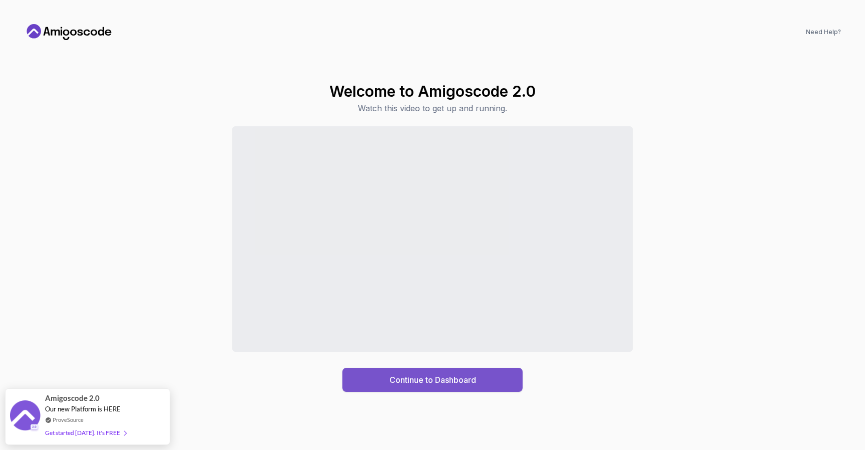
click at [461, 380] on div "Continue to Dashboard" at bounding box center [433, 379] width 87 height 12
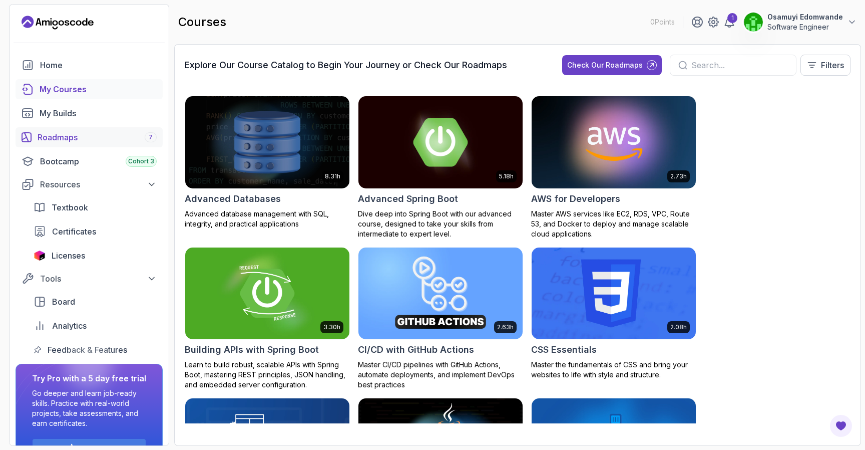
click at [111, 133] on div "Roadmaps 7" at bounding box center [97, 137] width 119 height 12
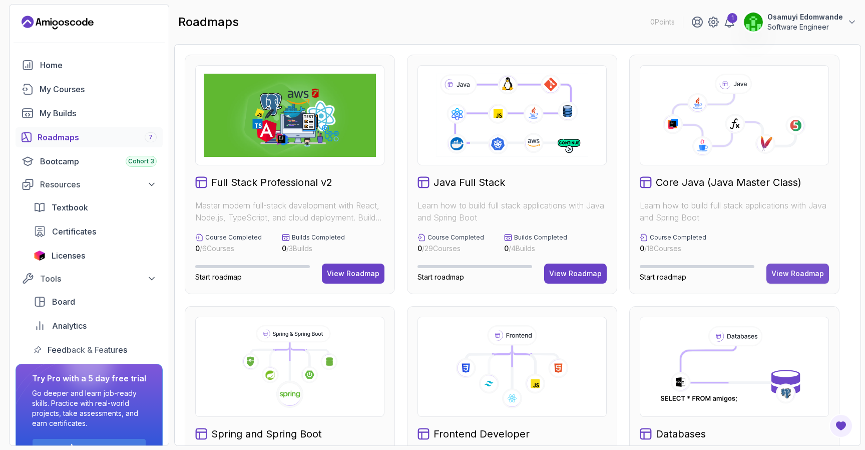
click at [792, 274] on div "View Roadmap" at bounding box center [798, 273] width 53 height 10
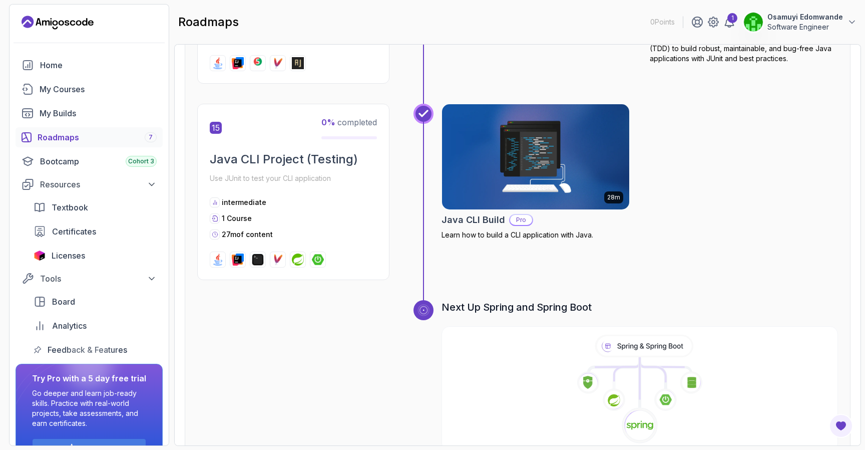
scroll to position [3189, 0]
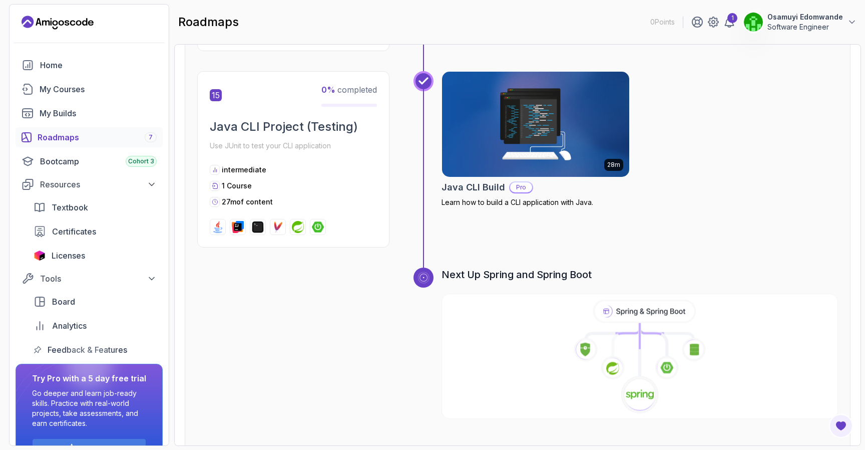
click at [593, 337] on icon at bounding box center [586, 349] width 24 height 24
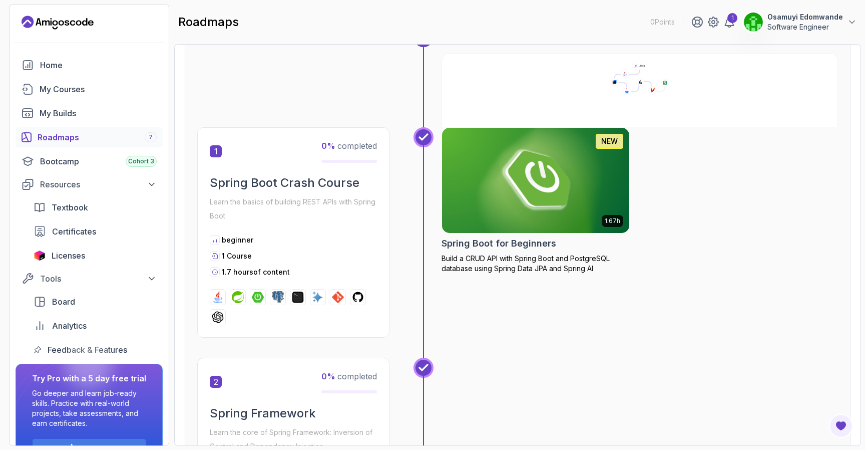
scroll to position [132, 0]
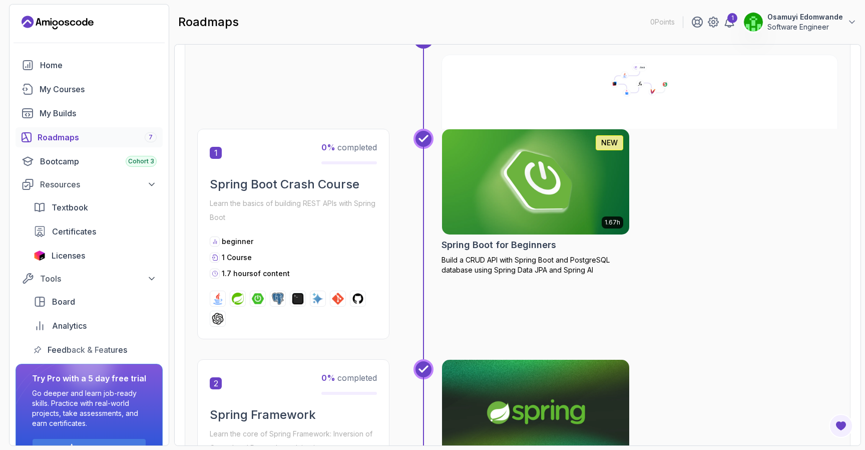
click at [573, 200] on img at bounding box center [536, 182] width 197 height 110
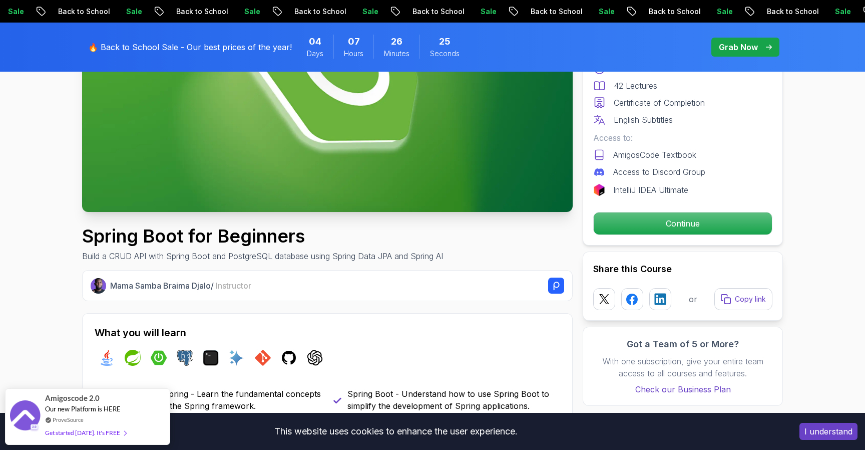
scroll to position [197, 0]
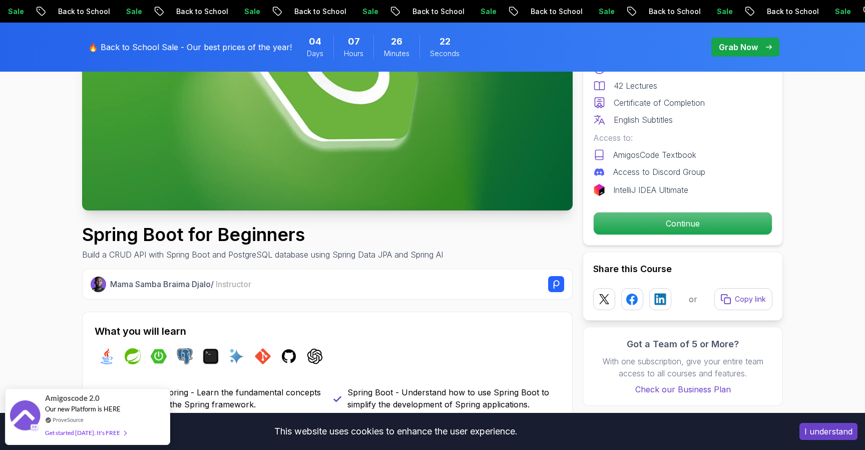
click at [245, 175] on img at bounding box center [327, 72] width 491 height 276
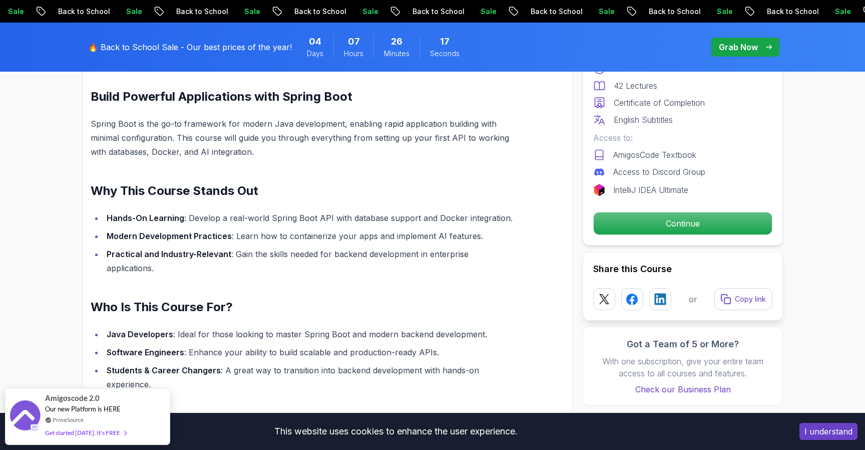
scroll to position [691, 0]
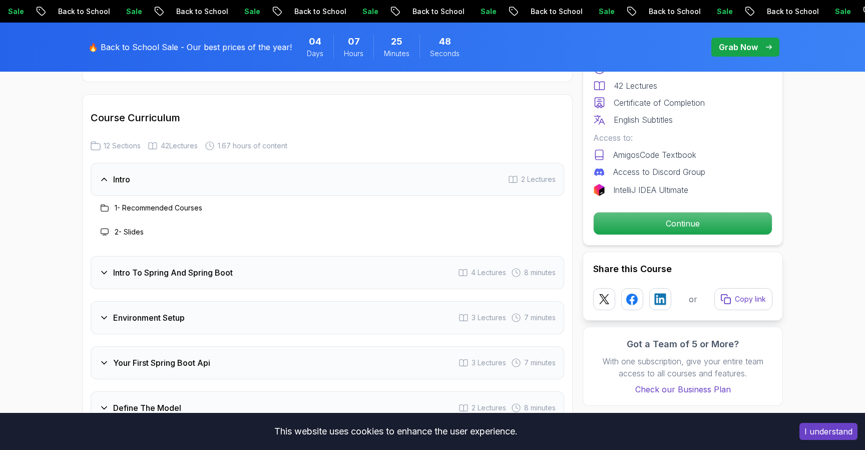
scroll to position [1233, 0]
click at [190, 202] on h3 "1 - Recommended Courses" at bounding box center [159, 207] width 88 height 10
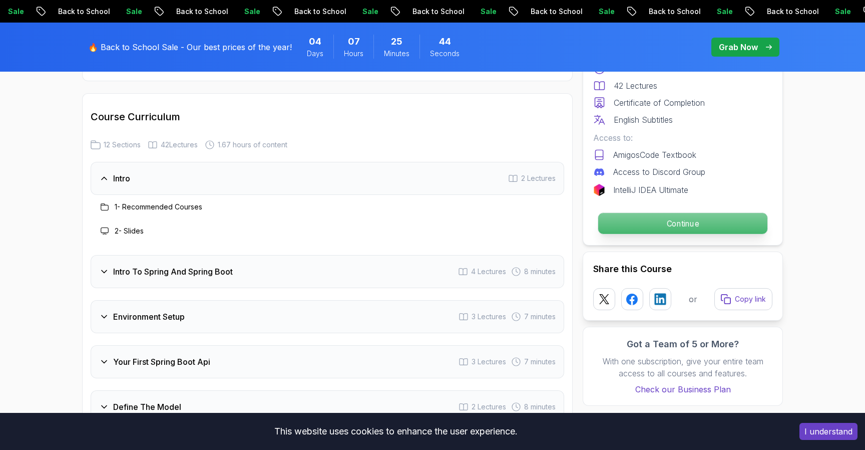
click at [652, 216] on p "Continue" at bounding box center [682, 223] width 169 height 21
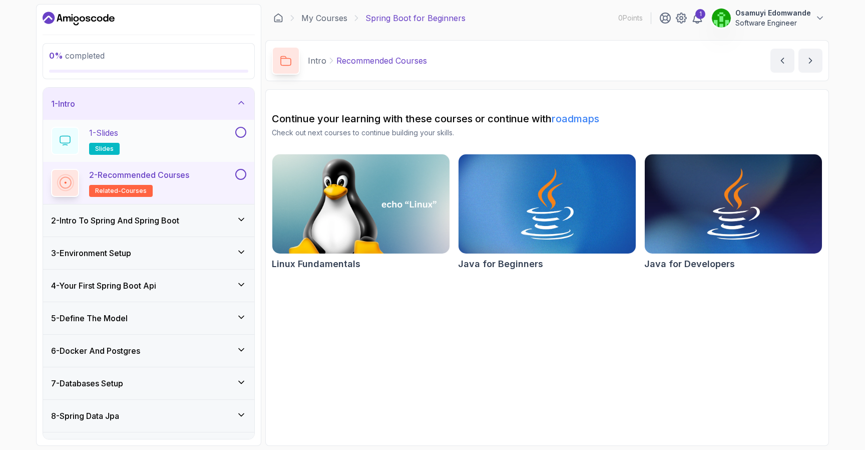
click at [218, 141] on div "1 - Slides slides" at bounding box center [142, 141] width 182 height 28
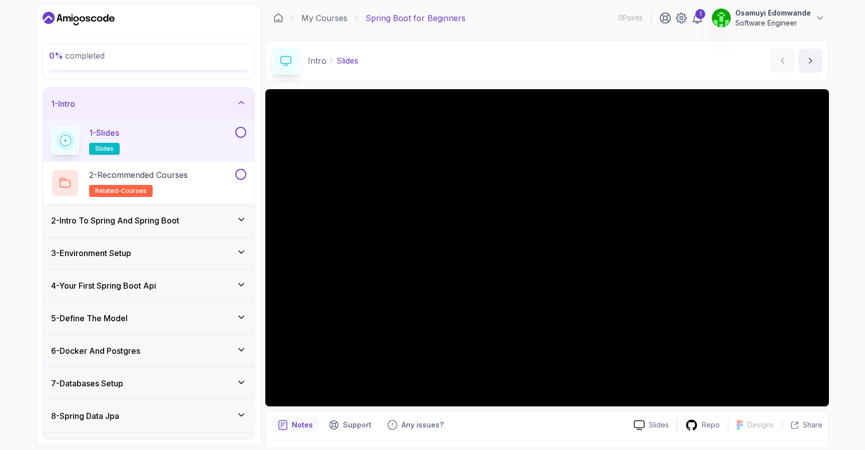
scroll to position [30, 0]
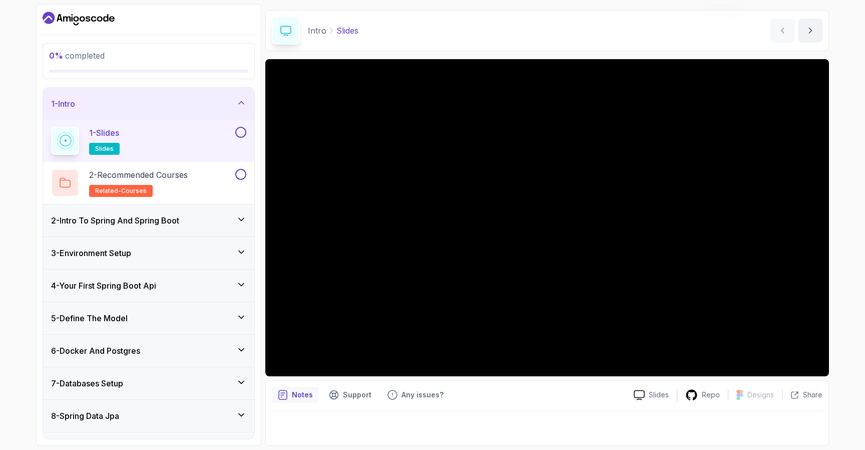
click at [243, 134] on button at bounding box center [240, 132] width 11 height 11
click at [216, 171] on div "2 - Recommended Courses related-courses" at bounding box center [142, 183] width 182 height 28
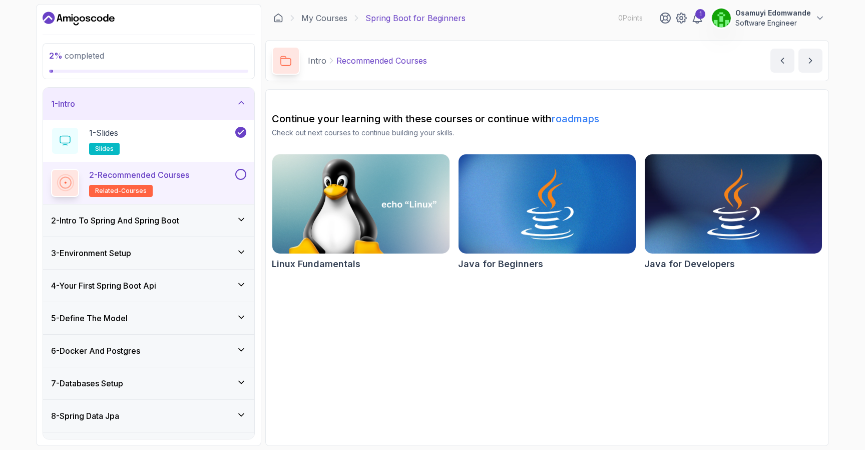
click at [237, 174] on button at bounding box center [240, 174] width 11 height 11
click at [243, 218] on icon at bounding box center [241, 219] width 5 height 3
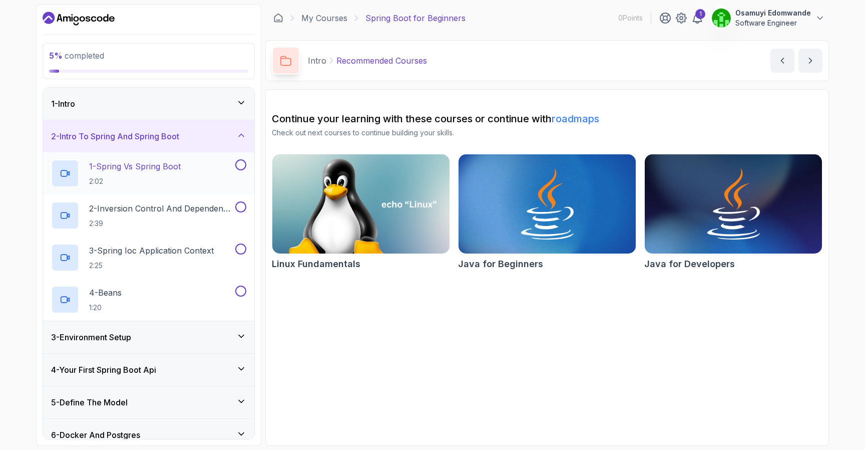
click at [213, 177] on div "1 - Spring Vs Spring Boot 2:02" at bounding box center [142, 173] width 182 height 28
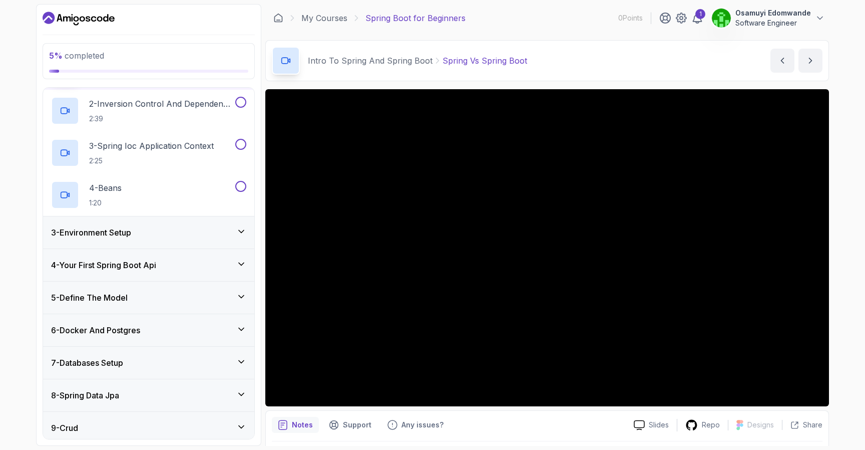
scroll to position [110, 0]
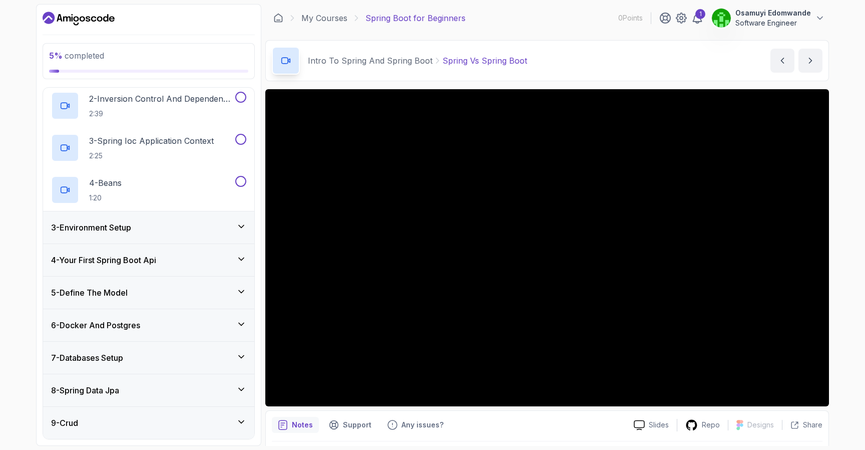
click at [241, 319] on icon at bounding box center [241, 324] width 10 height 10
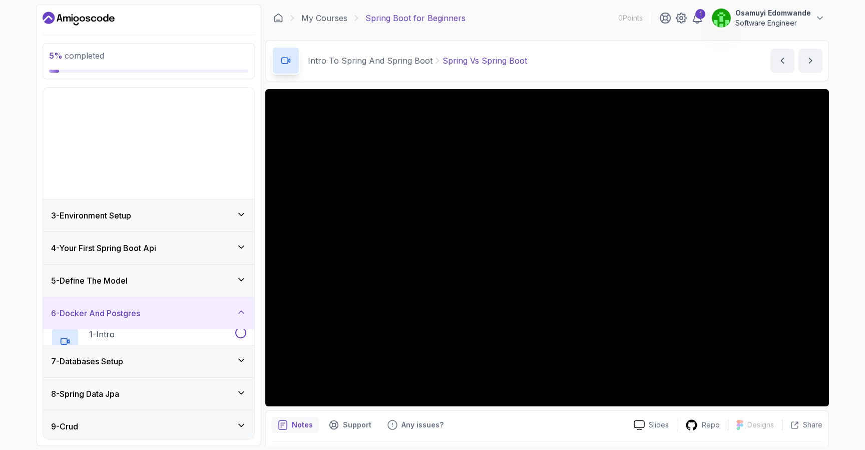
scroll to position [39, 0]
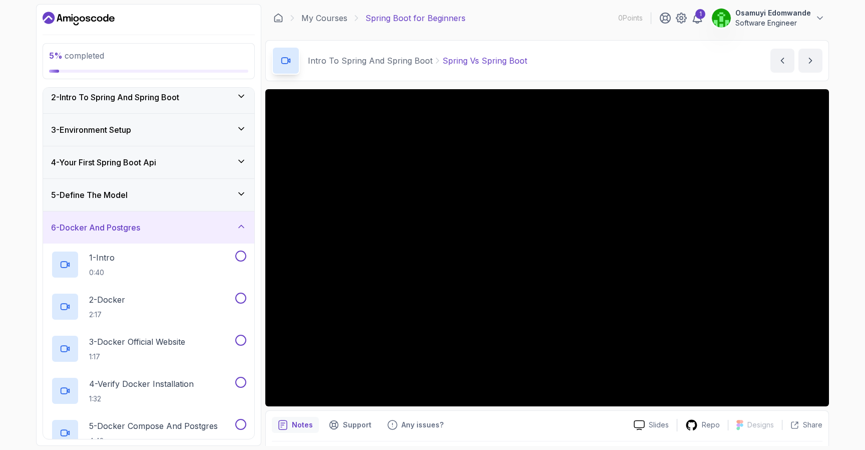
click at [242, 228] on icon at bounding box center [241, 226] width 10 height 10
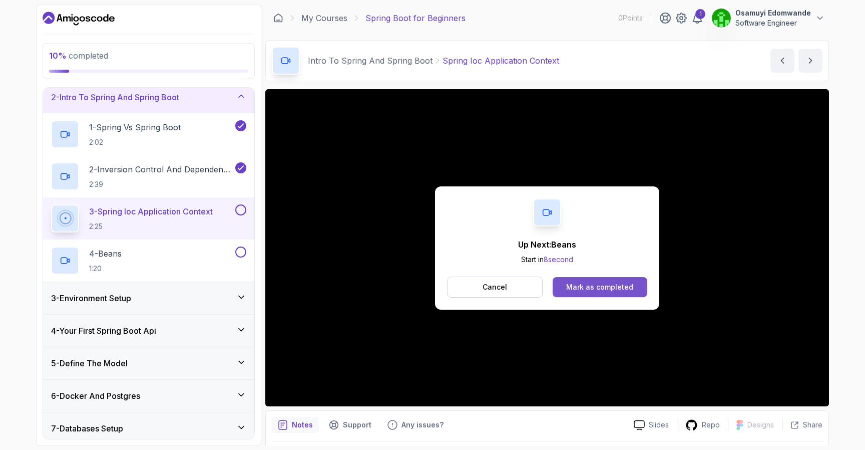
click at [575, 290] on div "Mark as completed" at bounding box center [599, 287] width 67 height 10
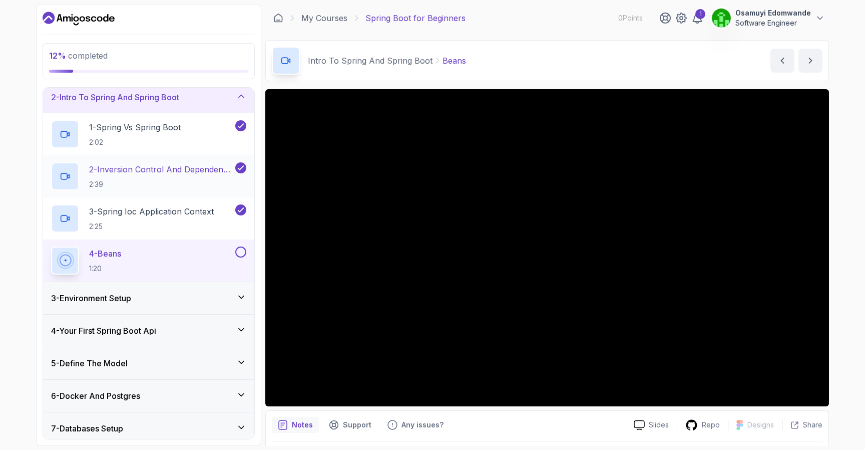
click at [191, 169] on p "2 - Inversion Control And Dependency Injection" at bounding box center [161, 169] width 144 height 12
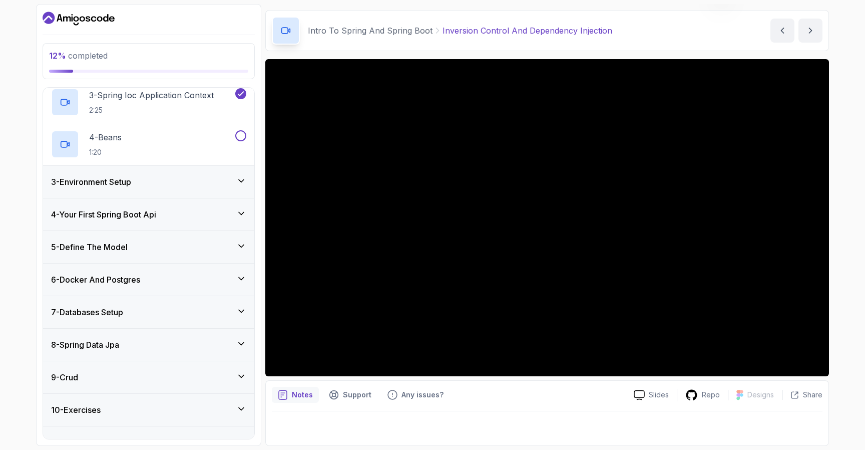
scroll to position [159, 0]
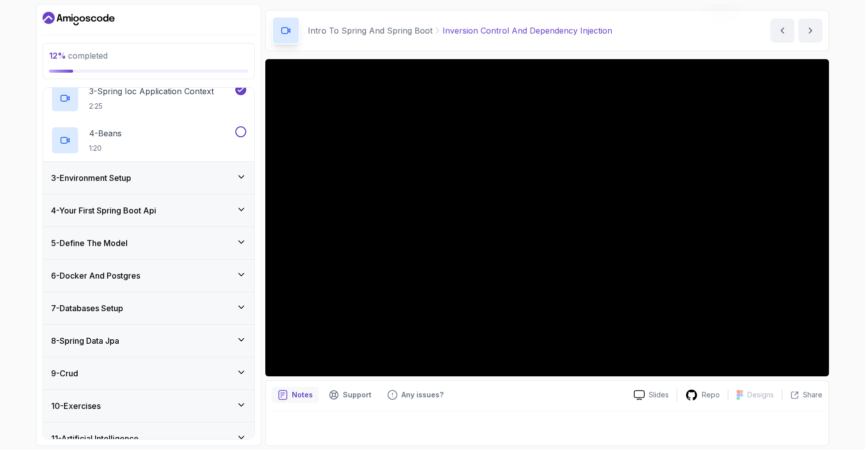
click at [161, 237] on div "5 - Define The Model" at bounding box center [148, 243] width 195 height 12
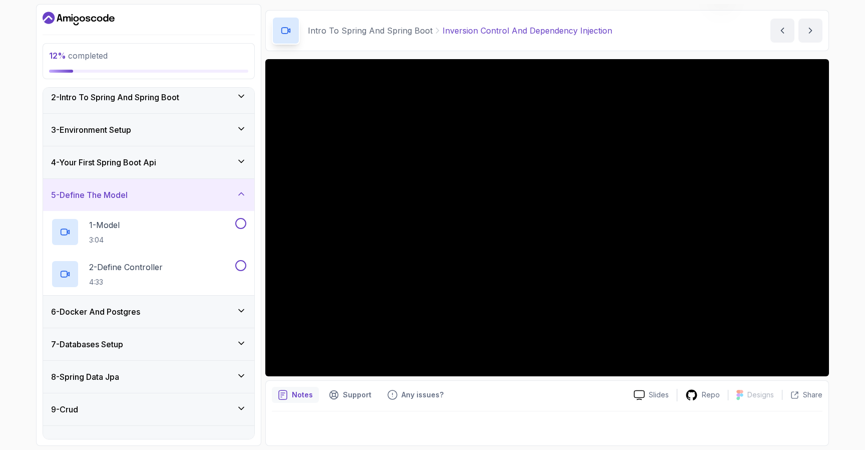
click at [140, 194] on div "5 - Define The Model" at bounding box center [148, 195] width 195 height 12
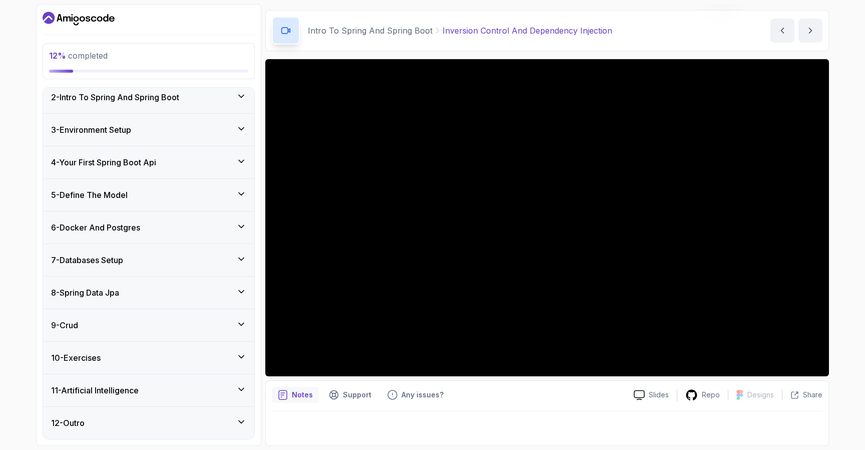
click at [152, 390] on div "11 - Artificial Intelligence" at bounding box center [148, 390] width 195 height 12
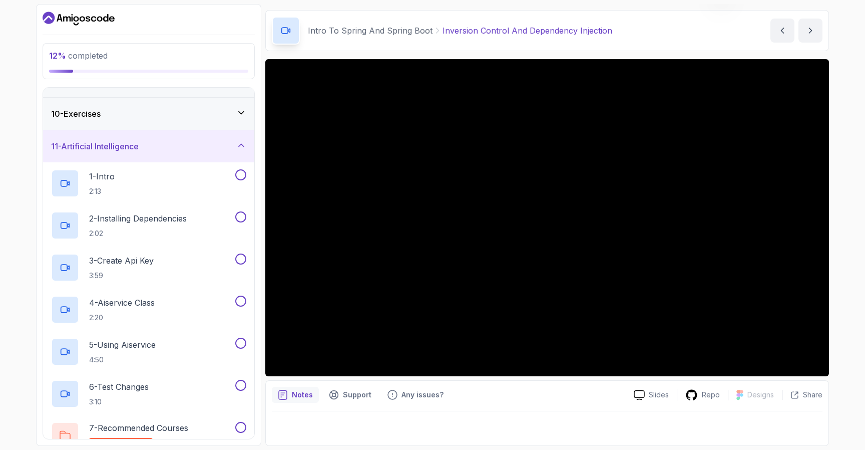
scroll to position [285, 0]
click at [188, 151] on div "11 - Artificial Intelligence" at bounding box center [148, 144] width 211 height 32
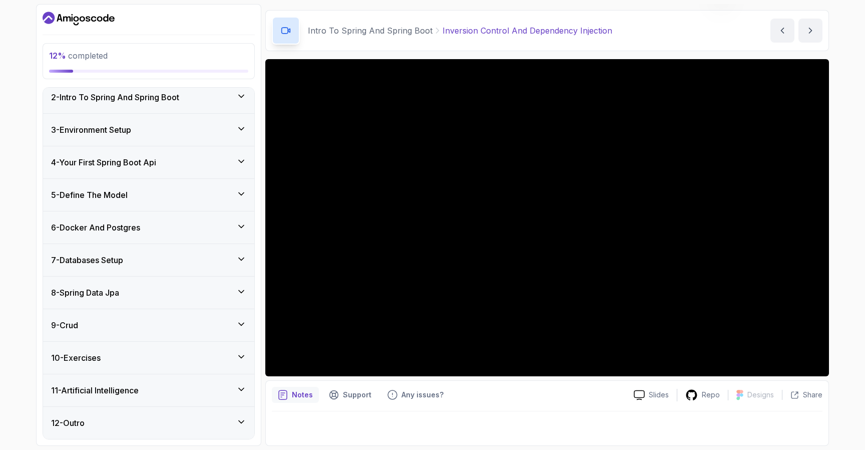
scroll to position [0, 0]
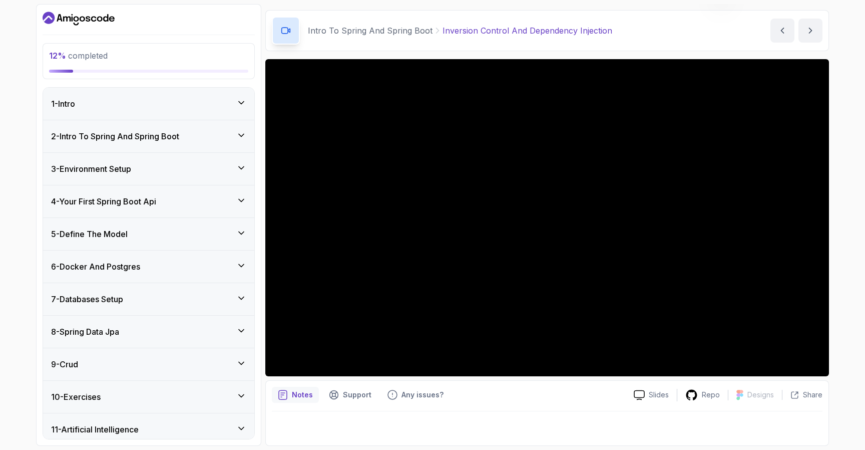
click at [151, 130] on div "2 - Intro To Spring And Spring Boot" at bounding box center [148, 136] width 211 height 32
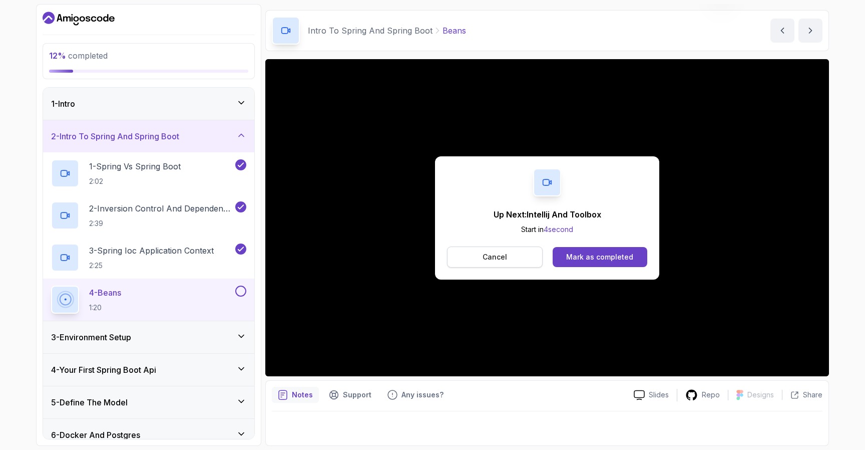
click at [526, 258] on button "Cancel" at bounding box center [495, 256] width 96 height 21
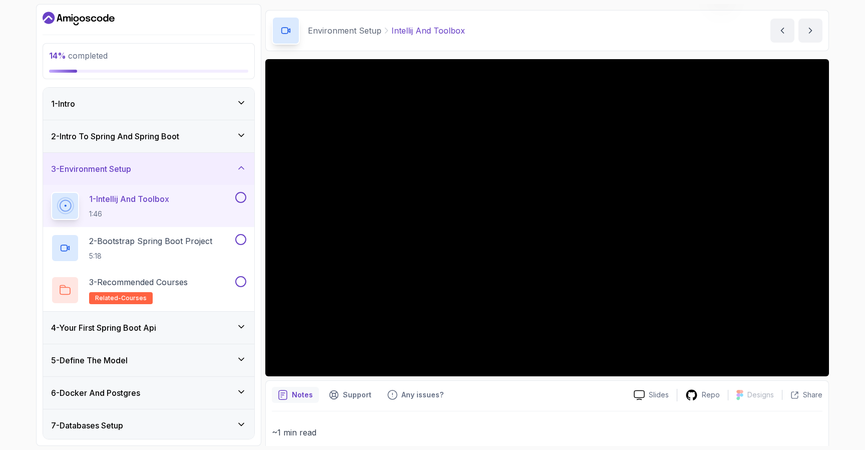
click at [236, 331] on div "4 - Your First Spring Boot Api" at bounding box center [148, 327] width 195 height 12
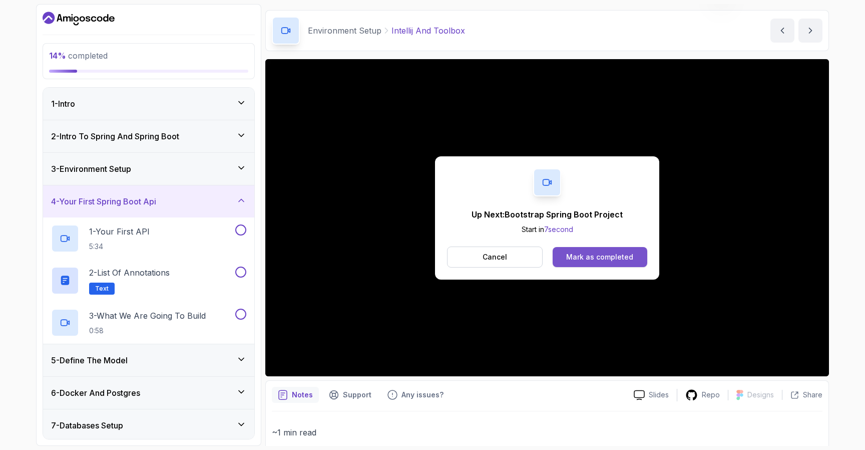
click at [564, 254] on button "Mark as completed" at bounding box center [600, 257] width 95 height 20
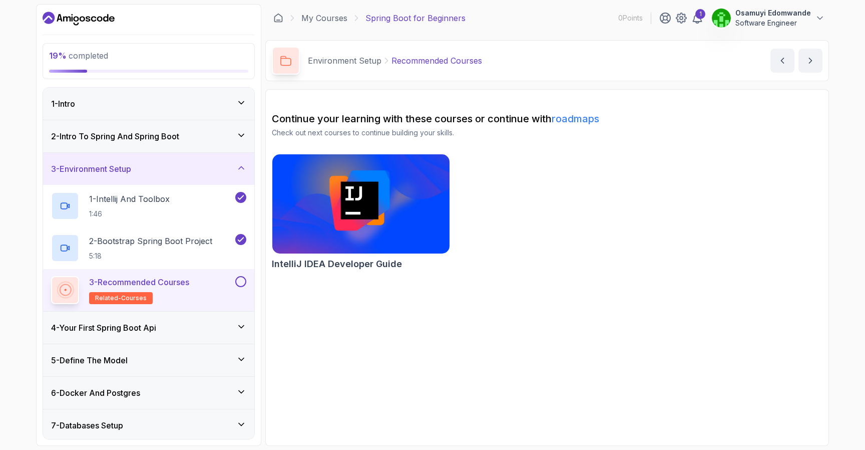
click at [217, 322] on div "4 - Your First Spring Boot Api" at bounding box center [148, 327] width 195 height 12
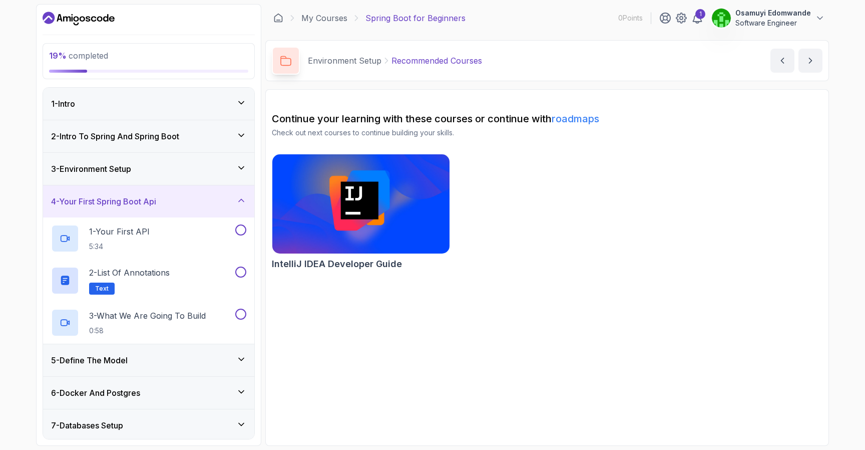
click at [187, 164] on div "3 - Environment Setup" at bounding box center [148, 169] width 195 height 12
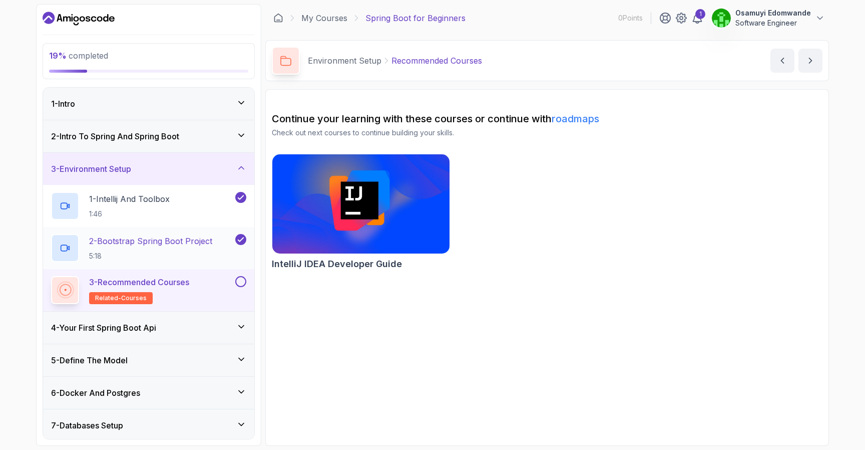
click at [211, 242] on p "2 - Bootstrap Spring Boot Project" at bounding box center [150, 241] width 123 height 12
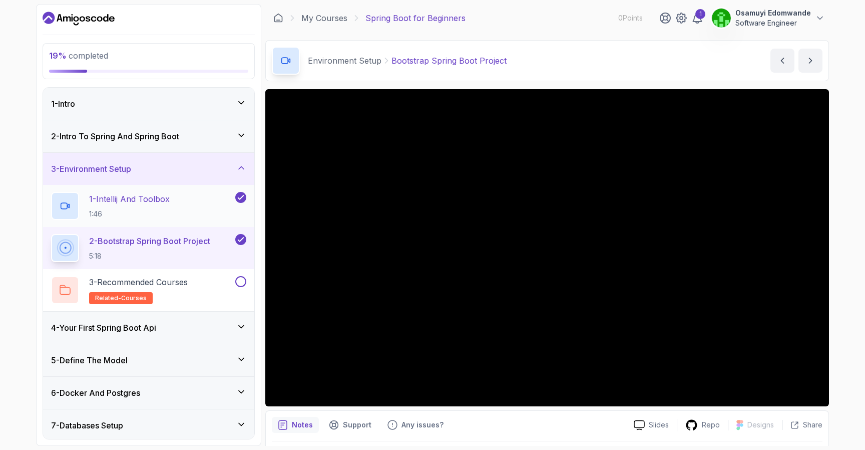
click at [159, 202] on p "1 - Intellij And Toolbox" at bounding box center [129, 199] width 81 height 12
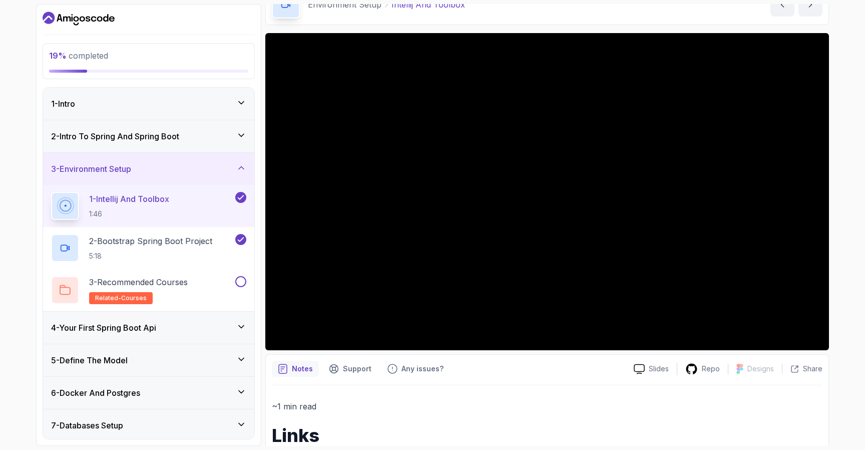
scroll to position [124, 0]
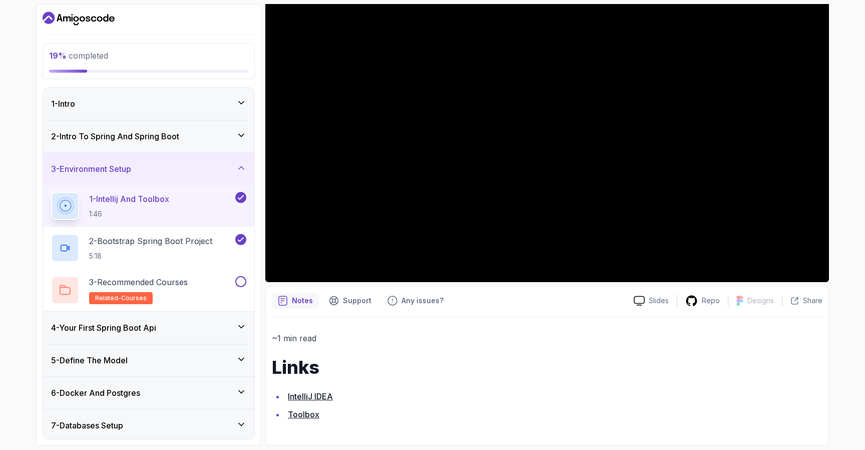
click at [307, 415] on link "Toolbox" at bounding box center [304, 414] width 32 height 10
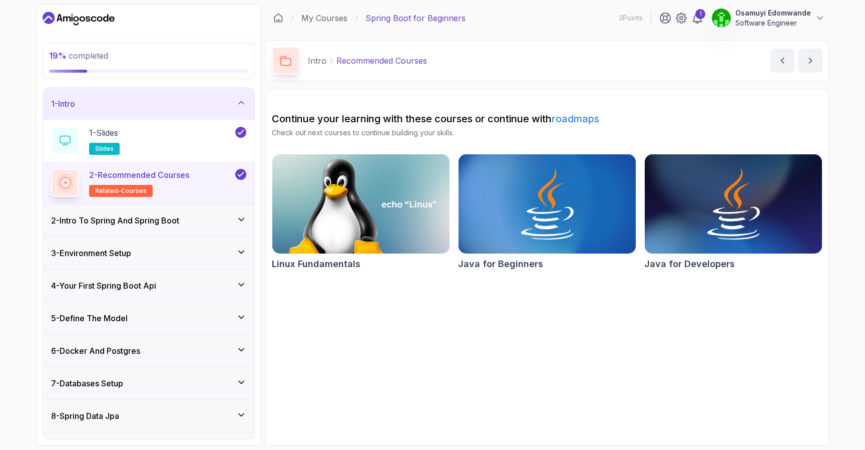
click at [134, 229] on div "2 - Intro To Spring And Spring Boot" at bounding box center [148, 220] width 211 height 32
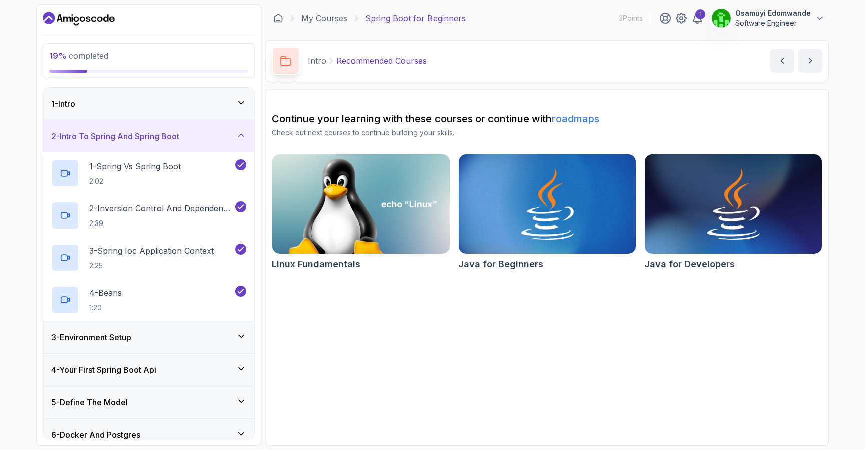
click at [142, 335] on div "3 - Environment Setup" at bounding box center [148, 337] width 195 height 12
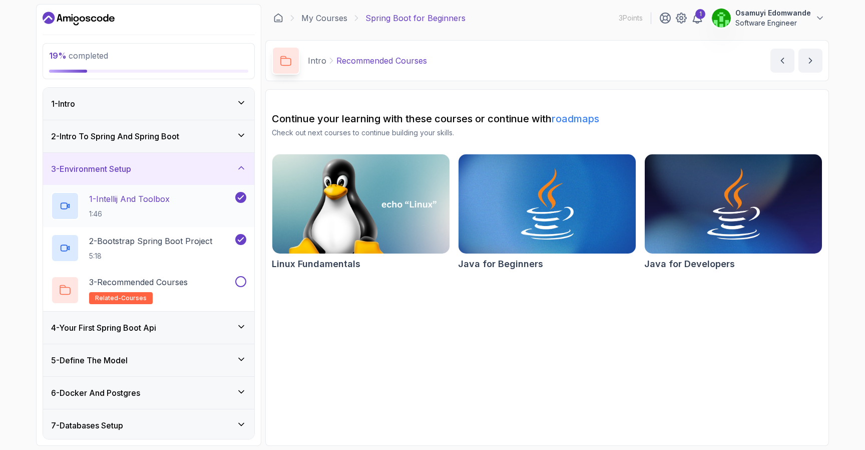
click at [151, 209] on p "1:46" at bounding box center [129, 214] width 81 height 10
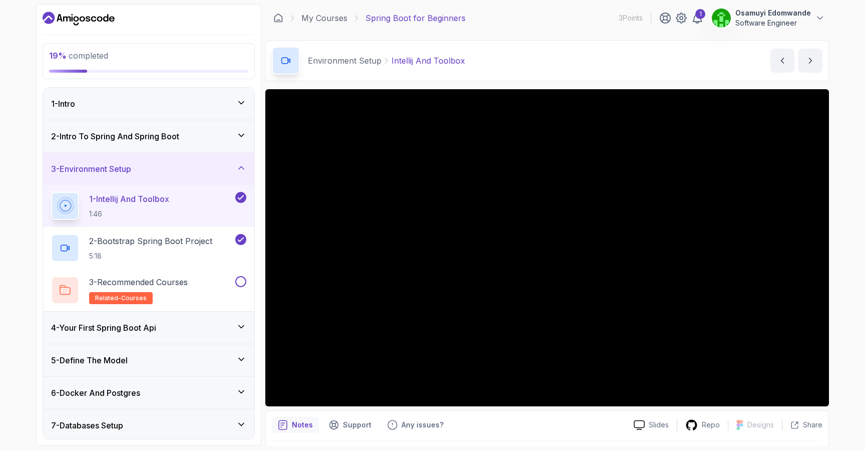
click at [773, 18] on p "Software Engineer" at bounding box center [773, 23] width 76 height 10
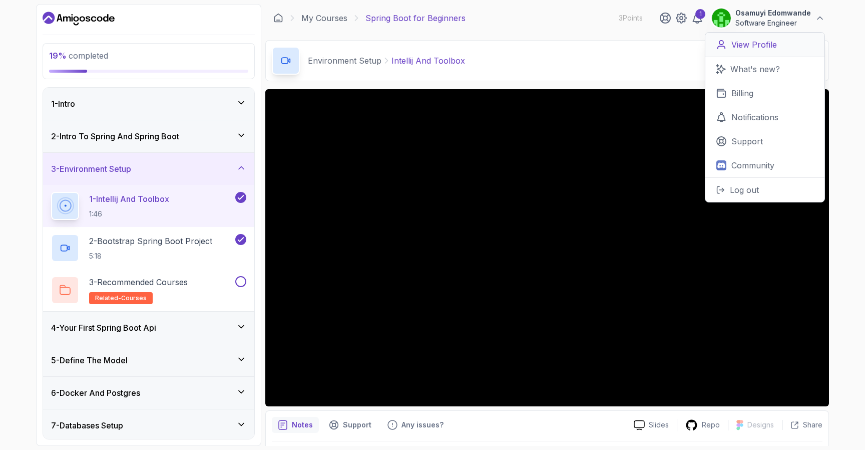
click at [748, 46] on p "View Profile" at bounding box center [754, 45] width 46 height 12
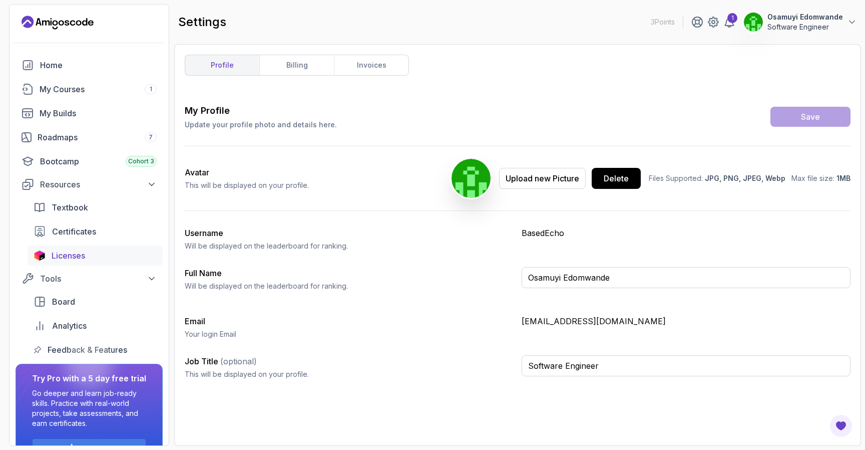
click at [121, 260] on div "Licenses" at bounding box center [104, 255] width 105 height 12
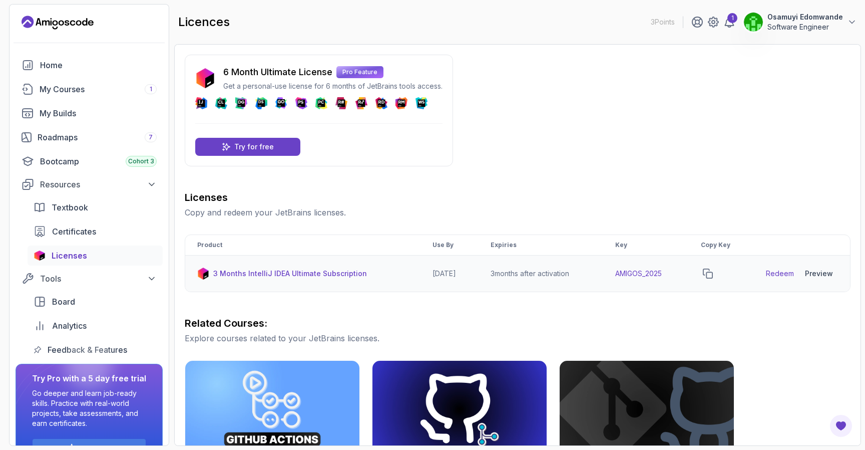
click at [657, 273] on td "AMIGOS_2025" at bounding box center [646, 273] width 86 height 37
click at [713, 272] on icon "copy-button" at bounding box center [708, 273] width 10 height 10
click at [625, 198] on h3 "Licenses" at bounding box center [518, 197] width 666 height 14
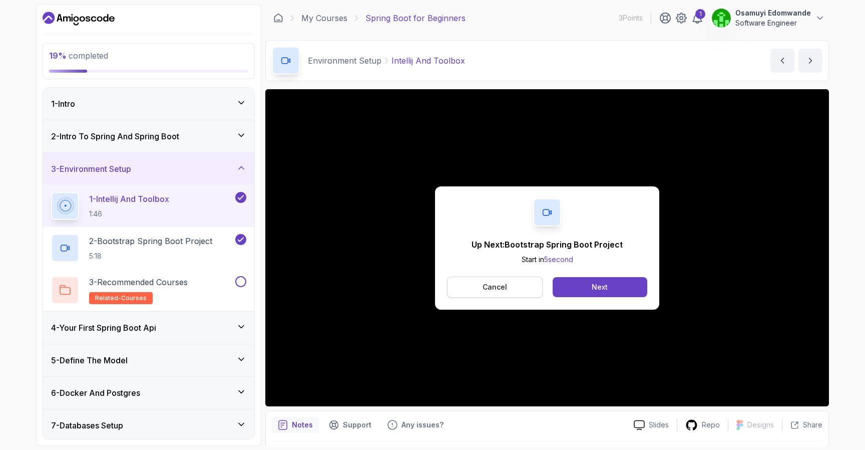
click at [486, 286] on p "Cancel" at bounding box center [495, 287] width 25 height 10
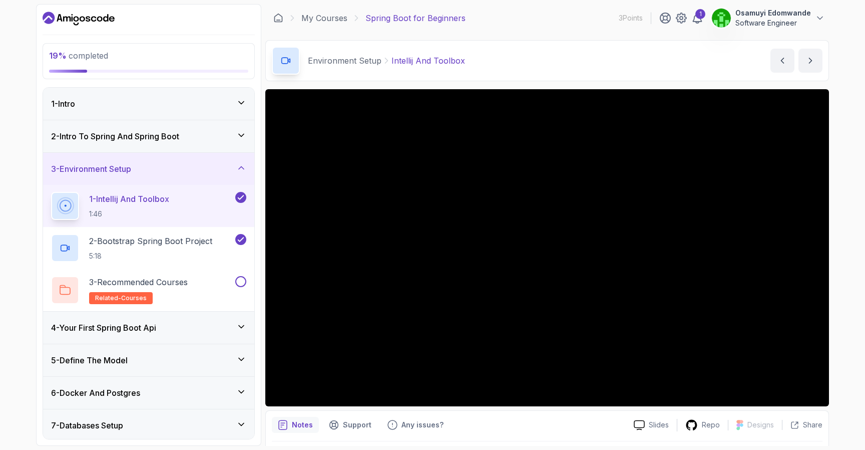
scroll to position [124, 0]
